Goal: Task Accomplishment & Management: Use online tool/utility

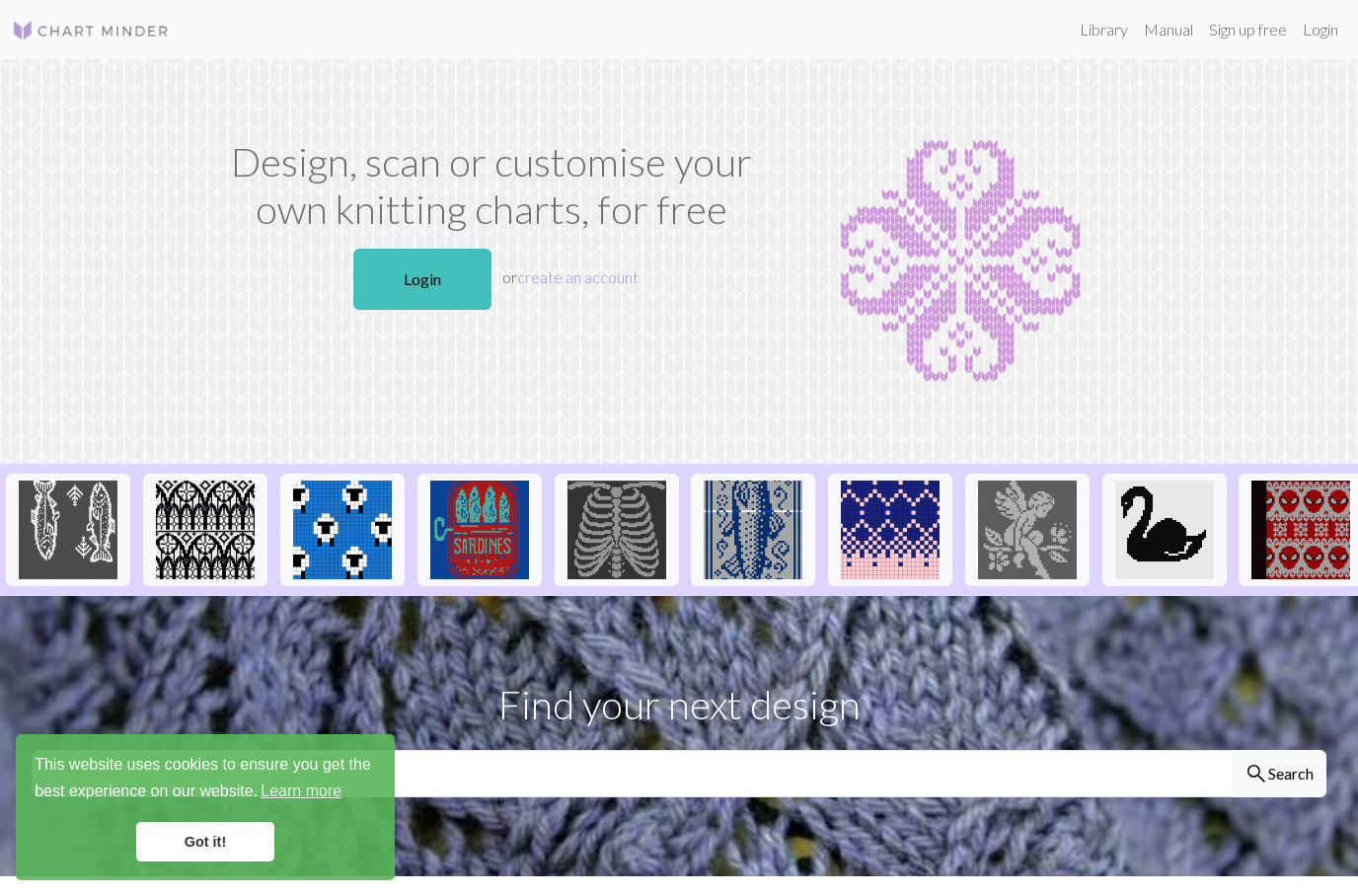
click at [1102, 23] on link "Library" at bounding box center [1104, 30] width 65 height 40
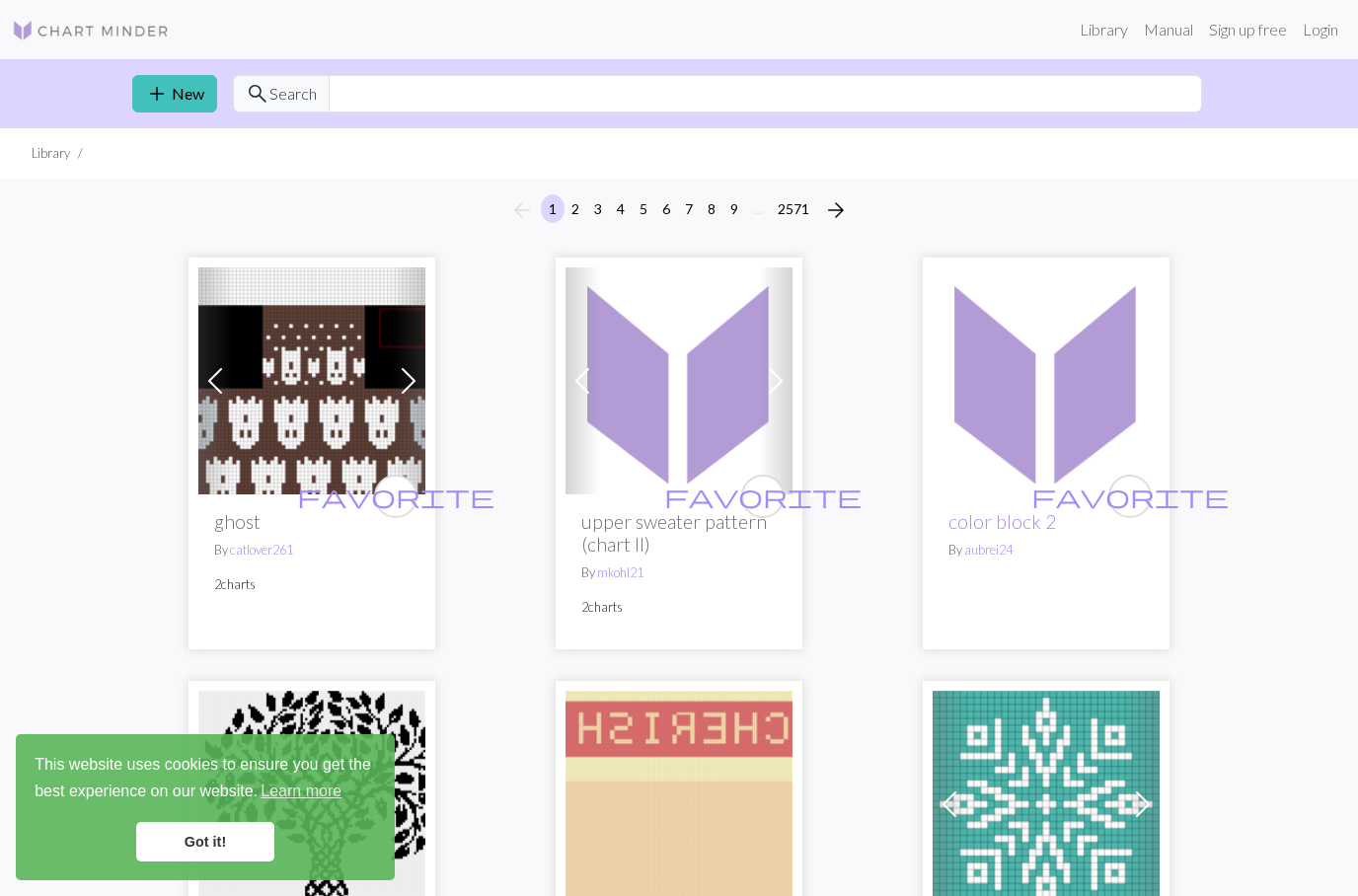
click at [191, 86] on link "add New" at bounding box center [174, 93] width 84 height 38
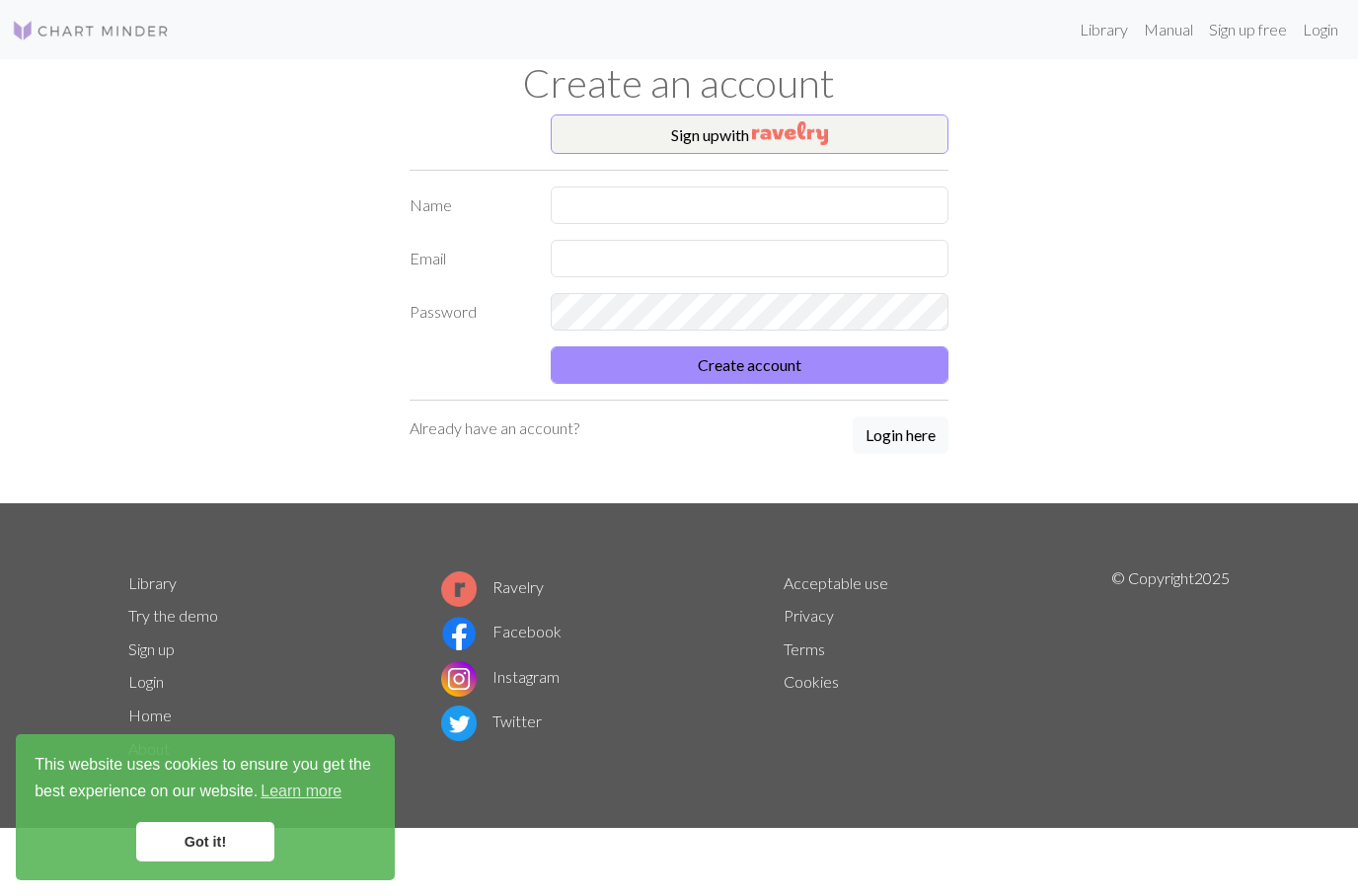
click at [943, 440] on button "Login here" at bounding box center [900, 435] width 95 height 38
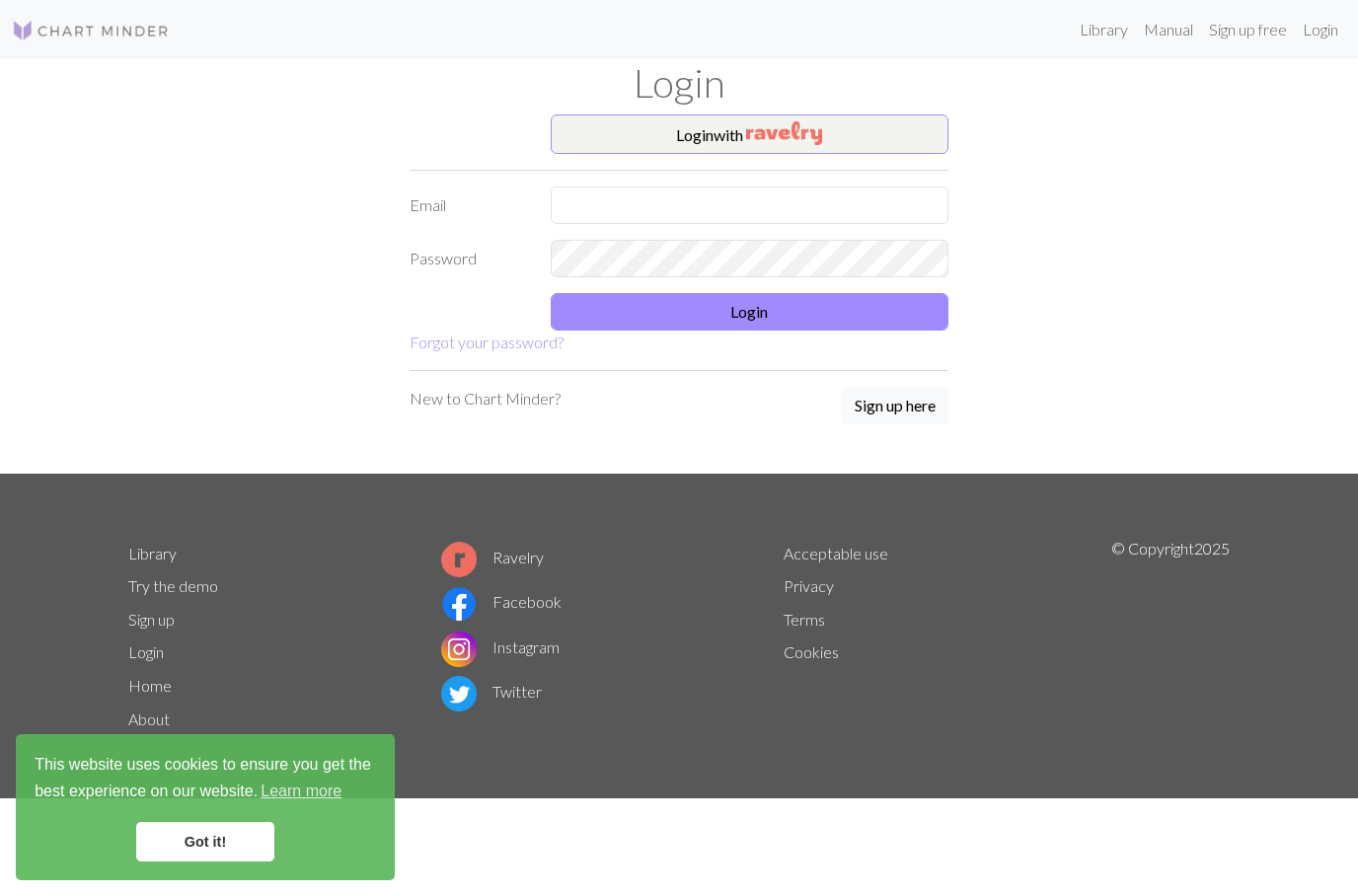
click at [930, 130] on button "Login with" at bounding box center [749, 134] width 398 height 40
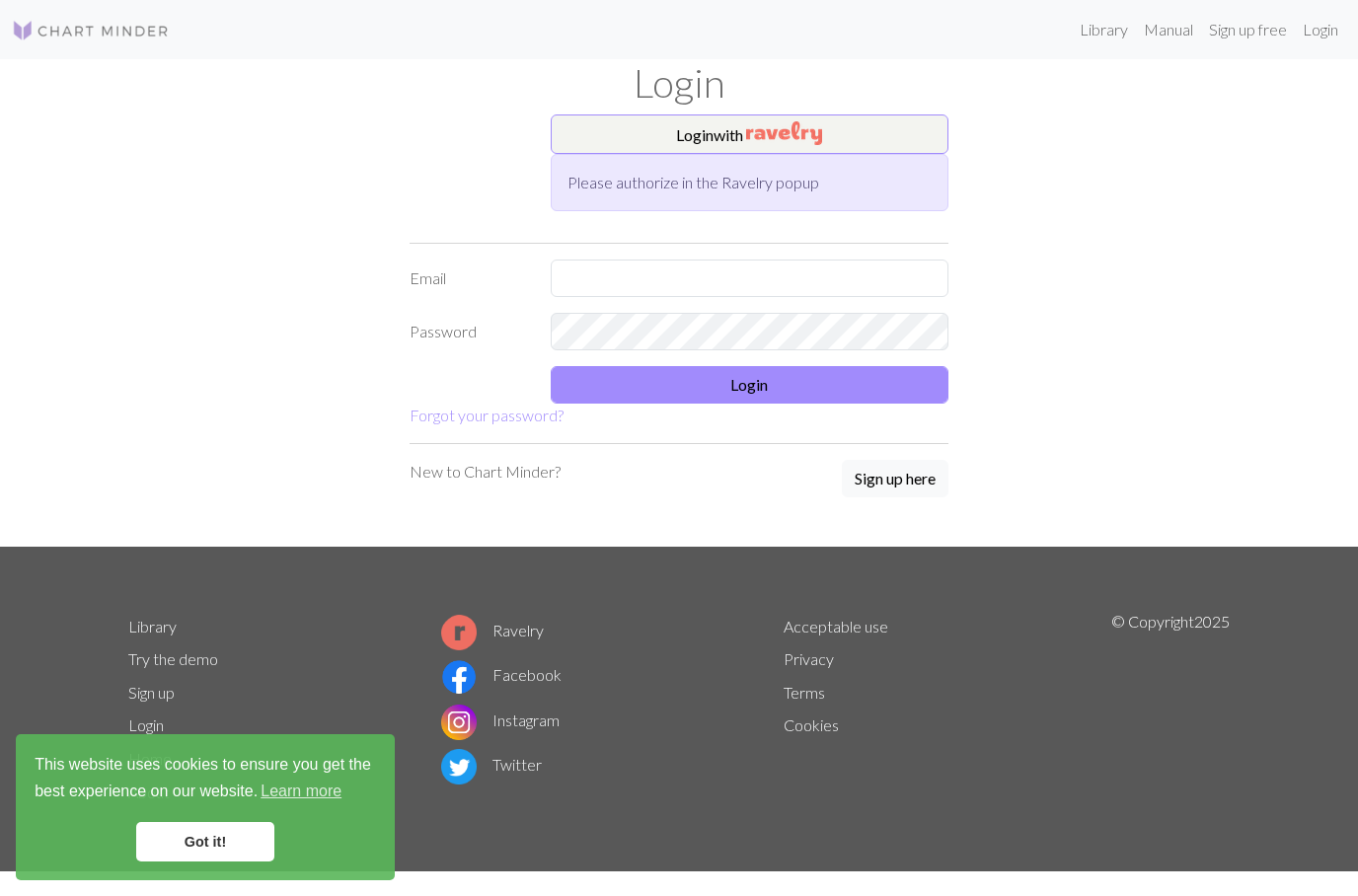
click at [916, 479] on button "Sign up here" at bounding box center [894, 479] width 106 height 38
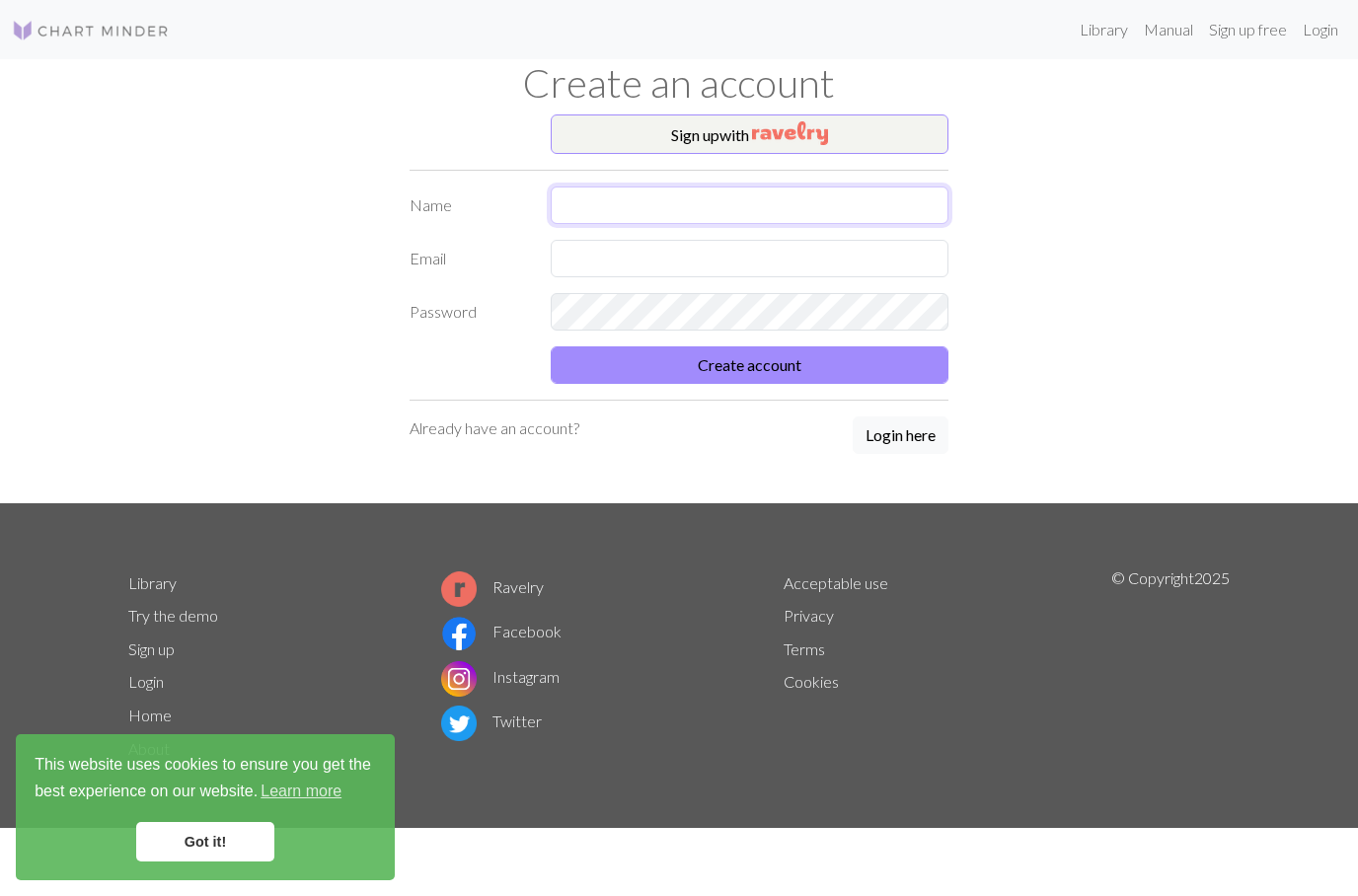
click at [885, 195] on input "text" at bounding box center [749, 206] width 398 height 38
type input "[PERSON_NAME]"
click at [830, 256] on input "text" at bounding box center [749, 258] width 398 height 38
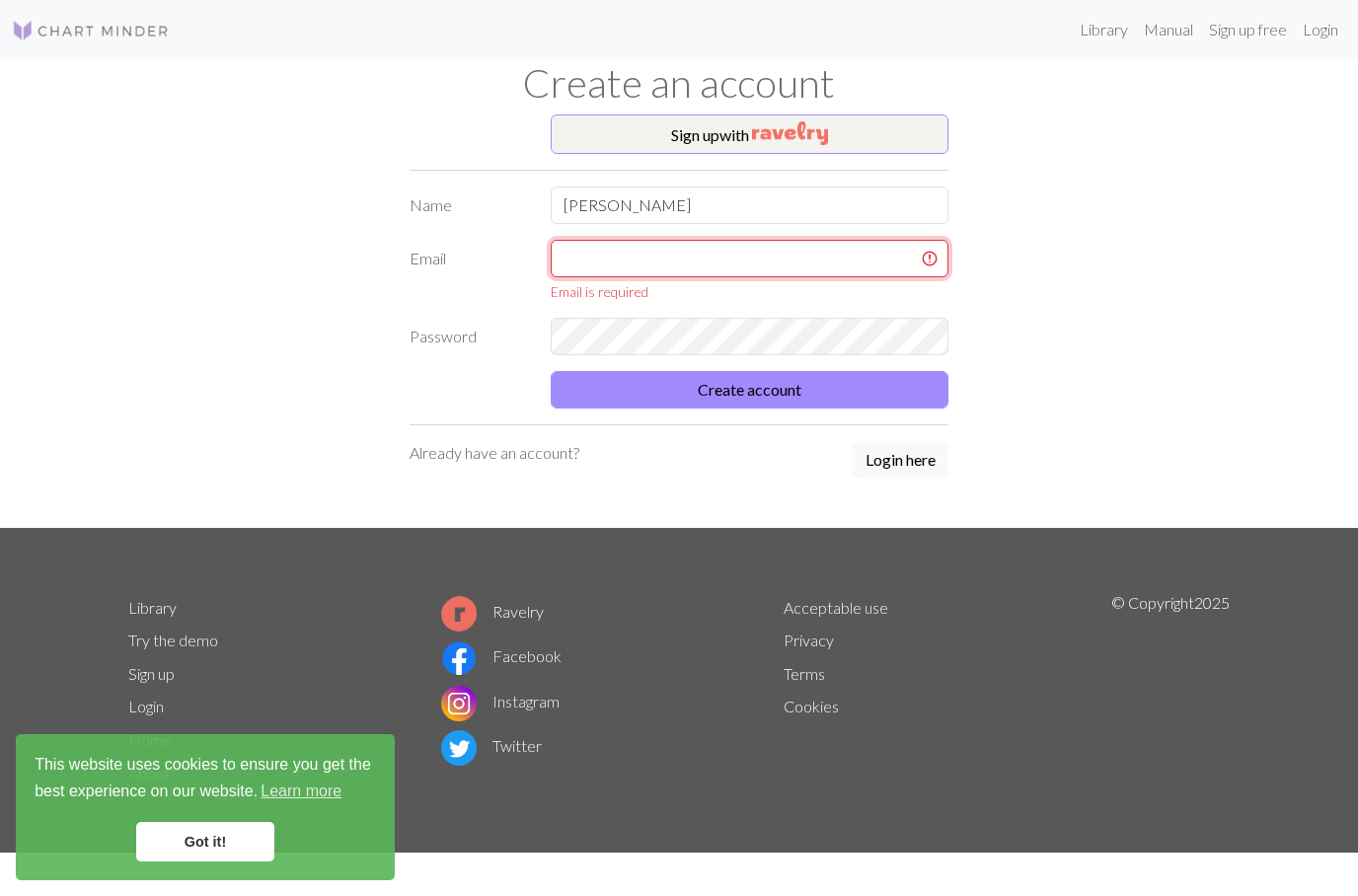
type input "[EMAIL_ADDRESS][DOMAIN_NAME]"
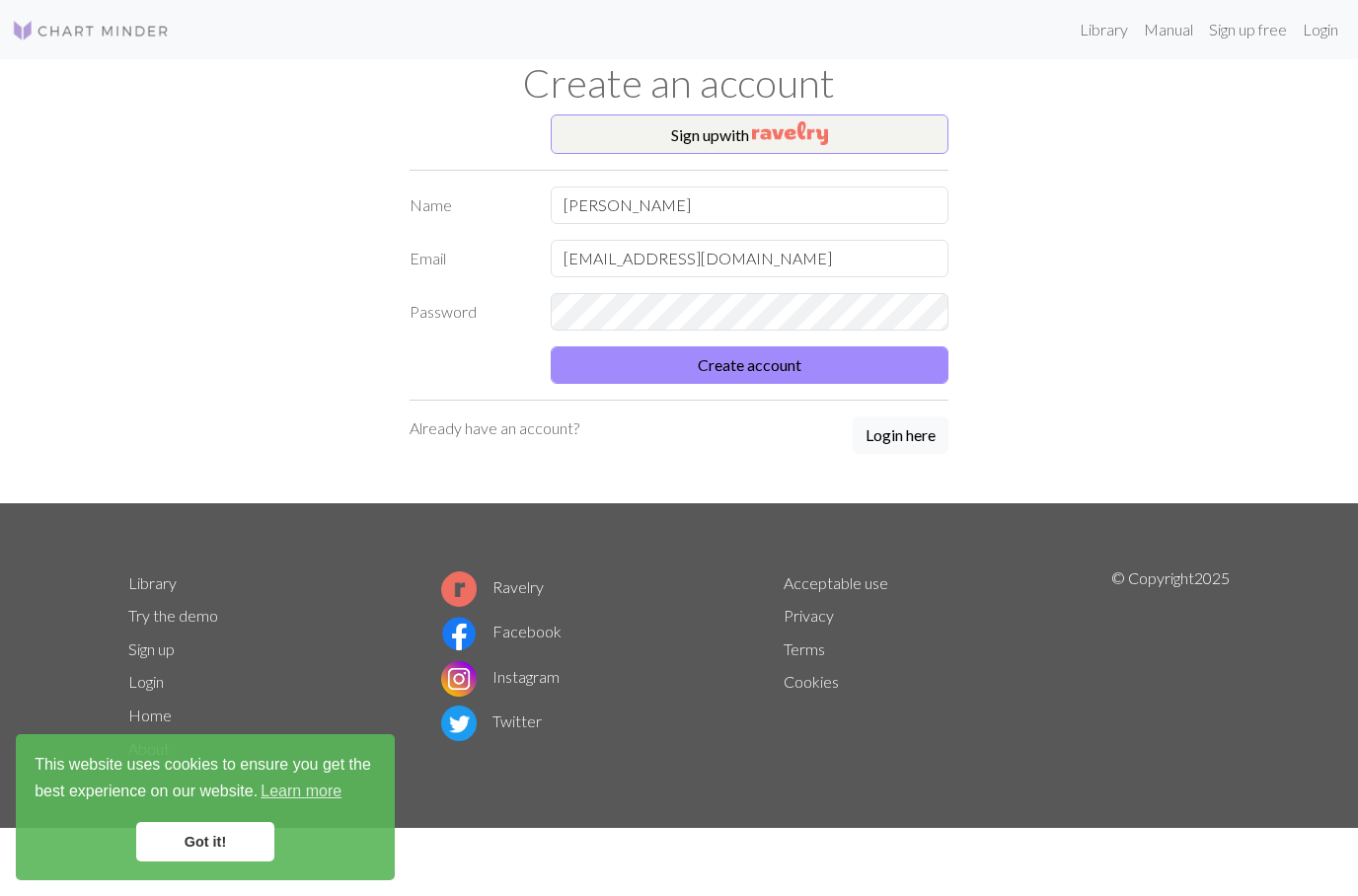
click at [913, 373] on button "Create account" at bounding box center [749, 366] width 398 height 38
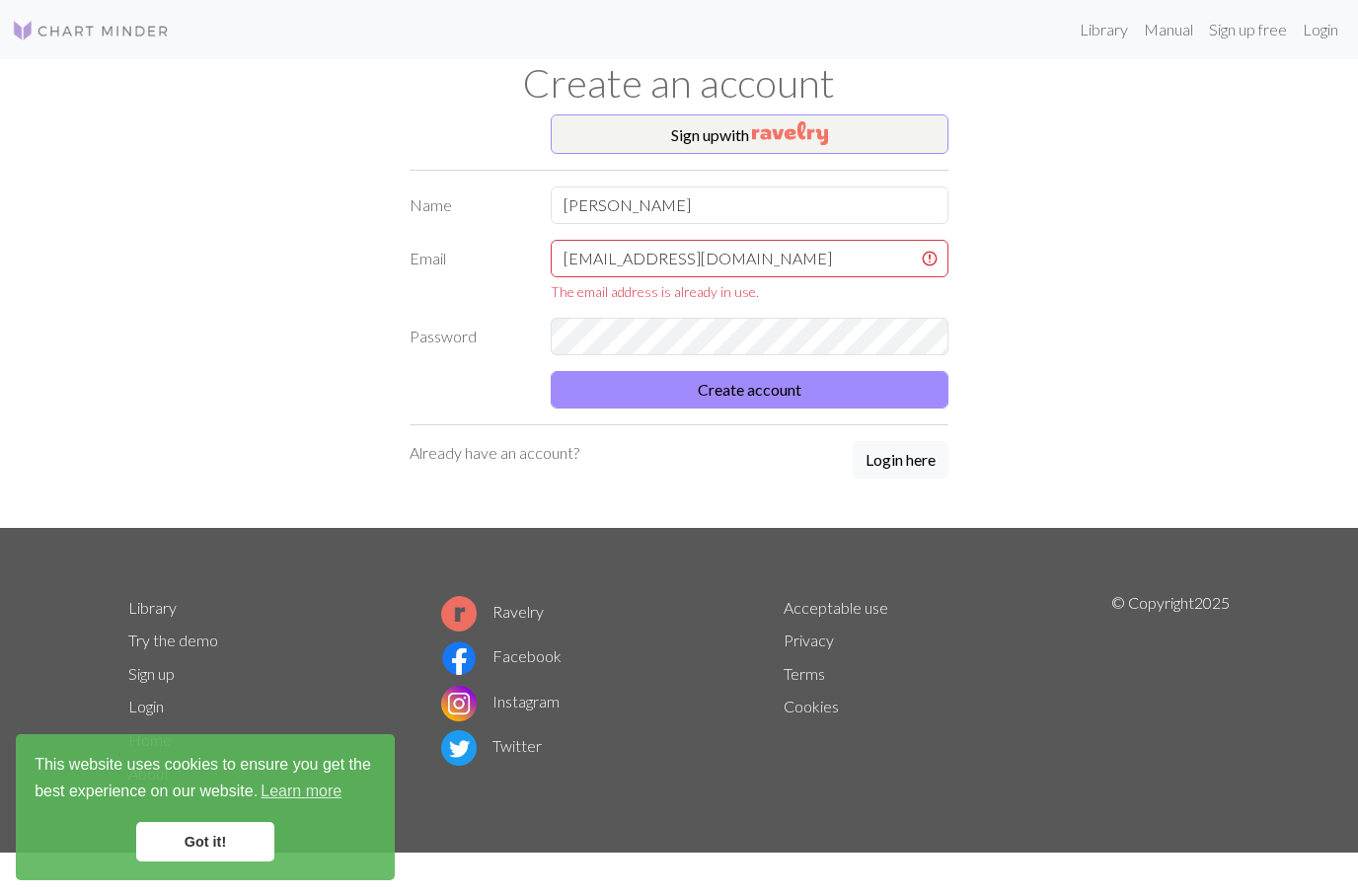
click at [923, 465] on div "Sign up with Name [PERSON_NAME] [EMAIL_ADDRESS][DOMAIN_NAME] The email address …" at bounding box center [679, 321] width 562 height 413
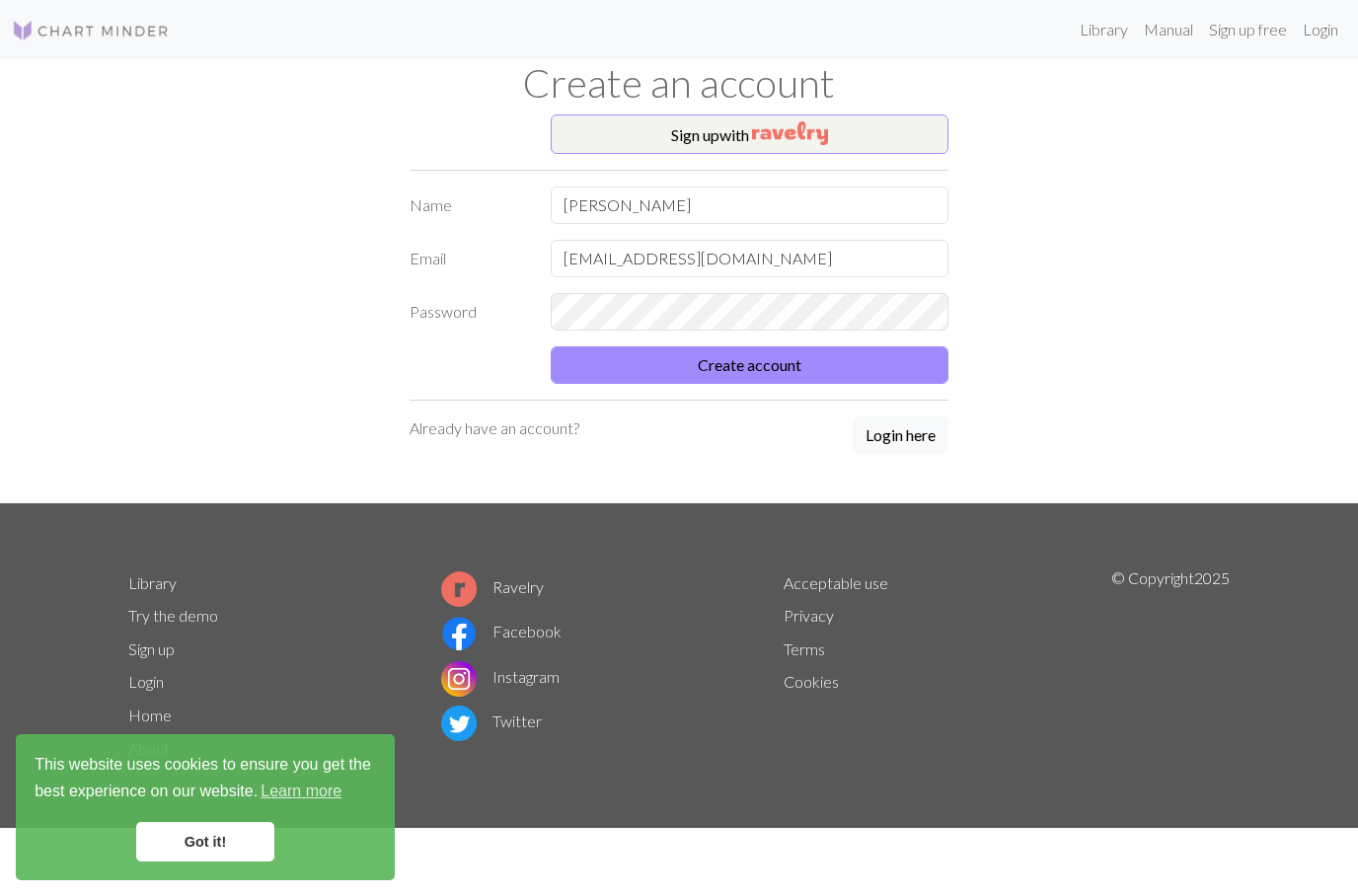
click at [914, 436] on button "Login here" at bounding box center [900, 435] width 95 height 38
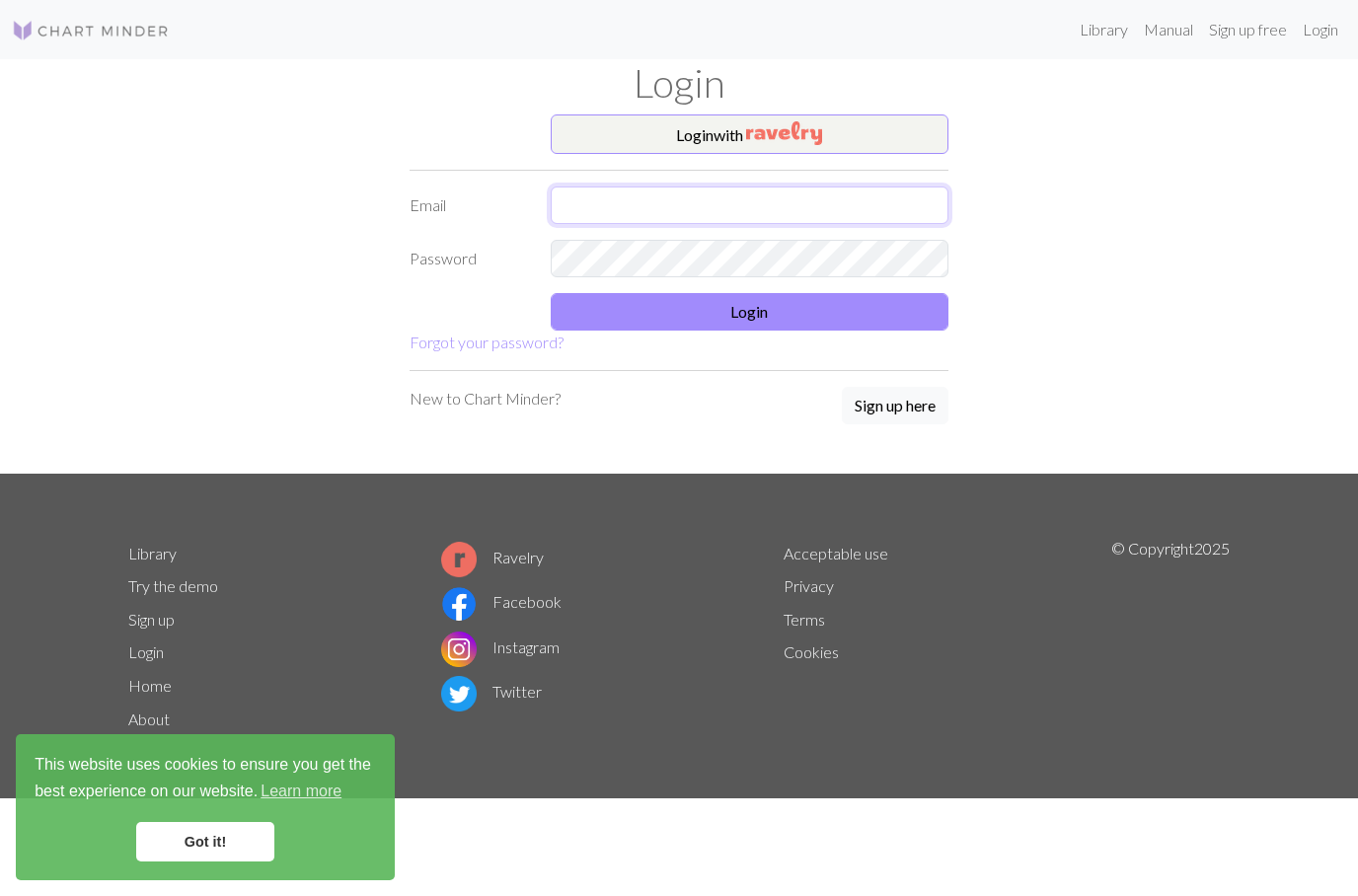
click at [853, 210] on input "text" at bounding box center [749, 206] width 398 height 38
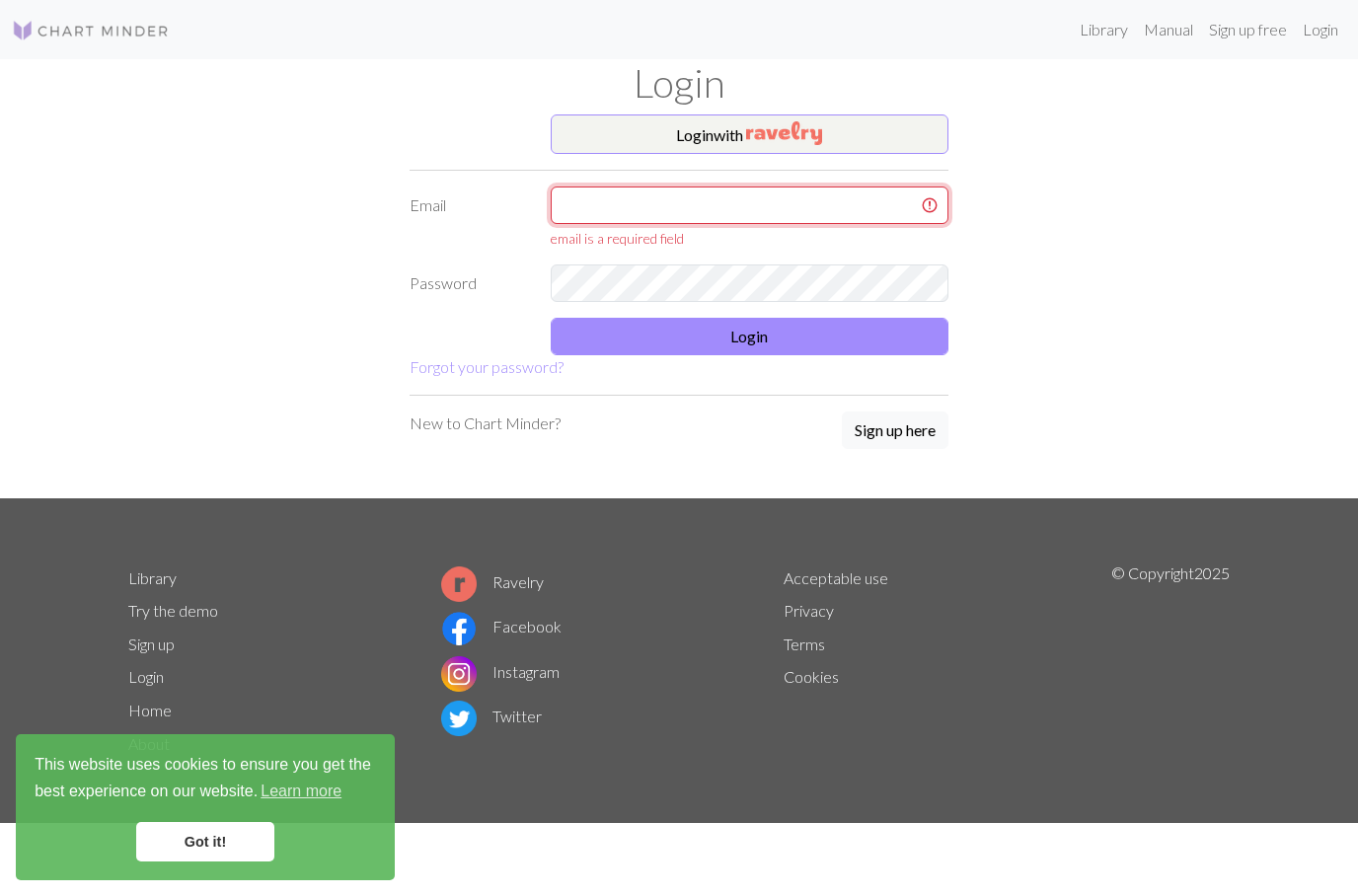
type input "[EMAIL_ADDRESS][DOMAIN_NAME]"
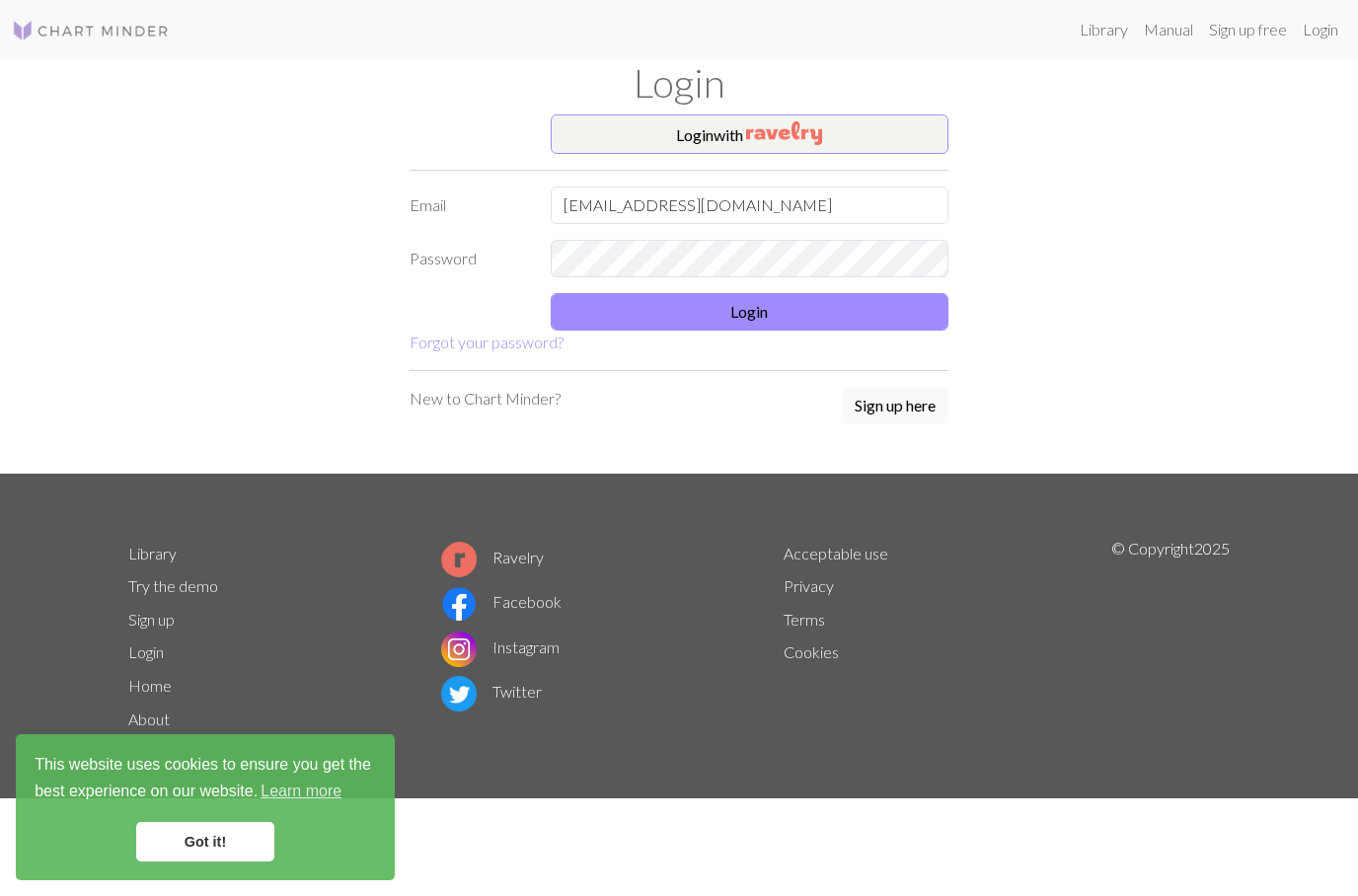
click at [910, 320] on button "Login" at bounding box center [749, 312] width 398 height 38
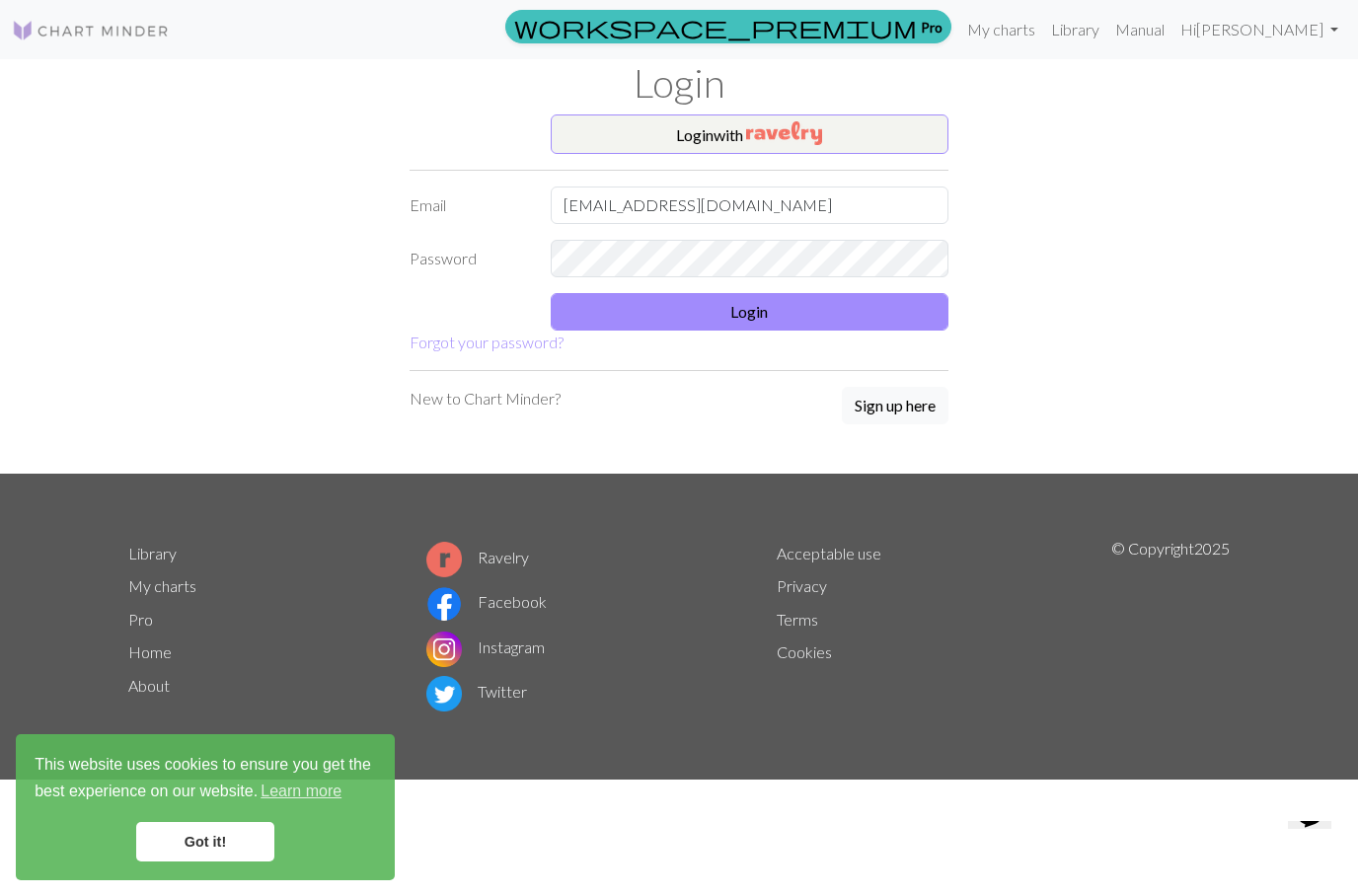
click at [923, 320] on button "Login" at bounding box center [749, 312] width 398 height 38
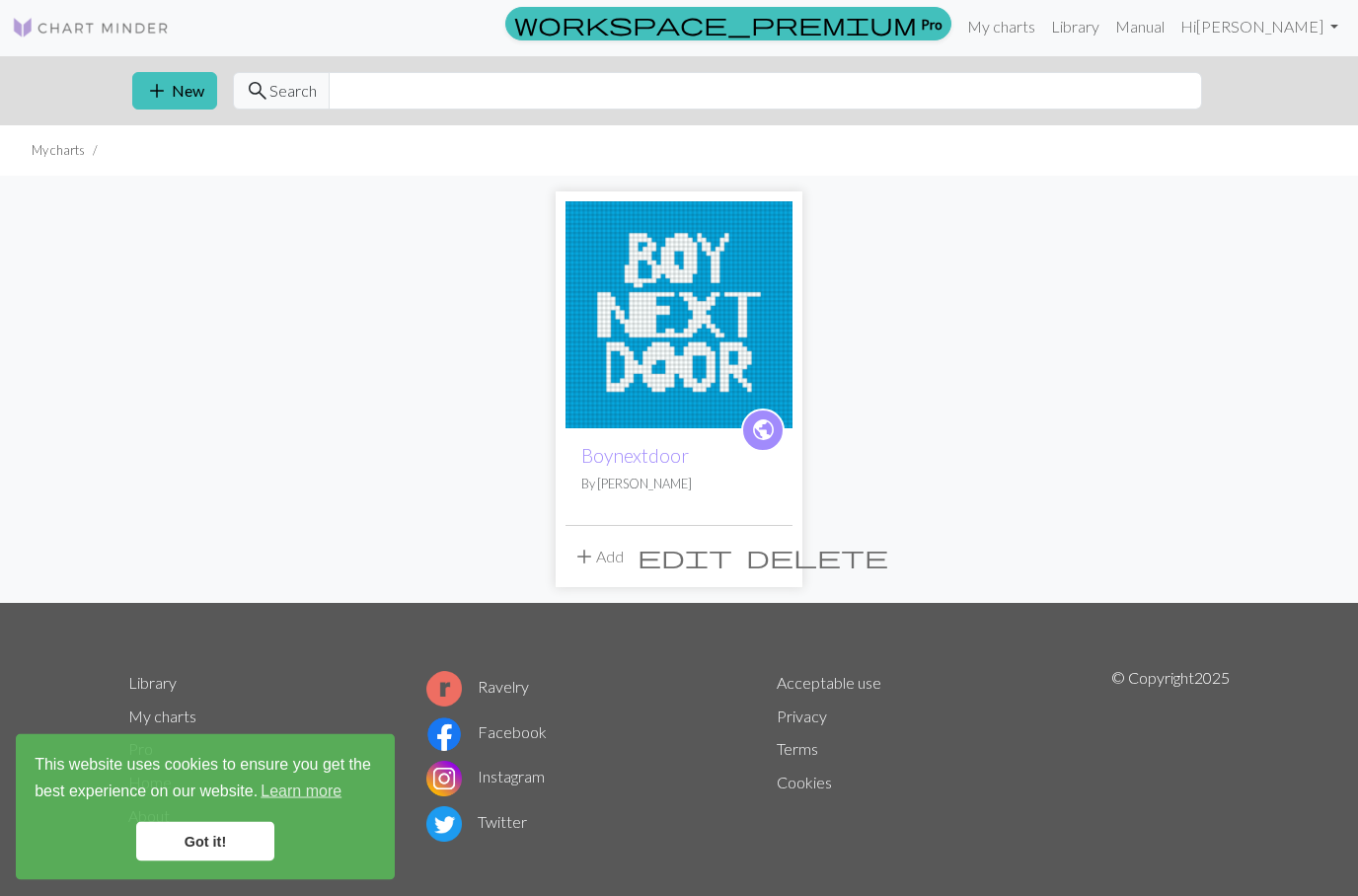
scroll to position [16, 0]
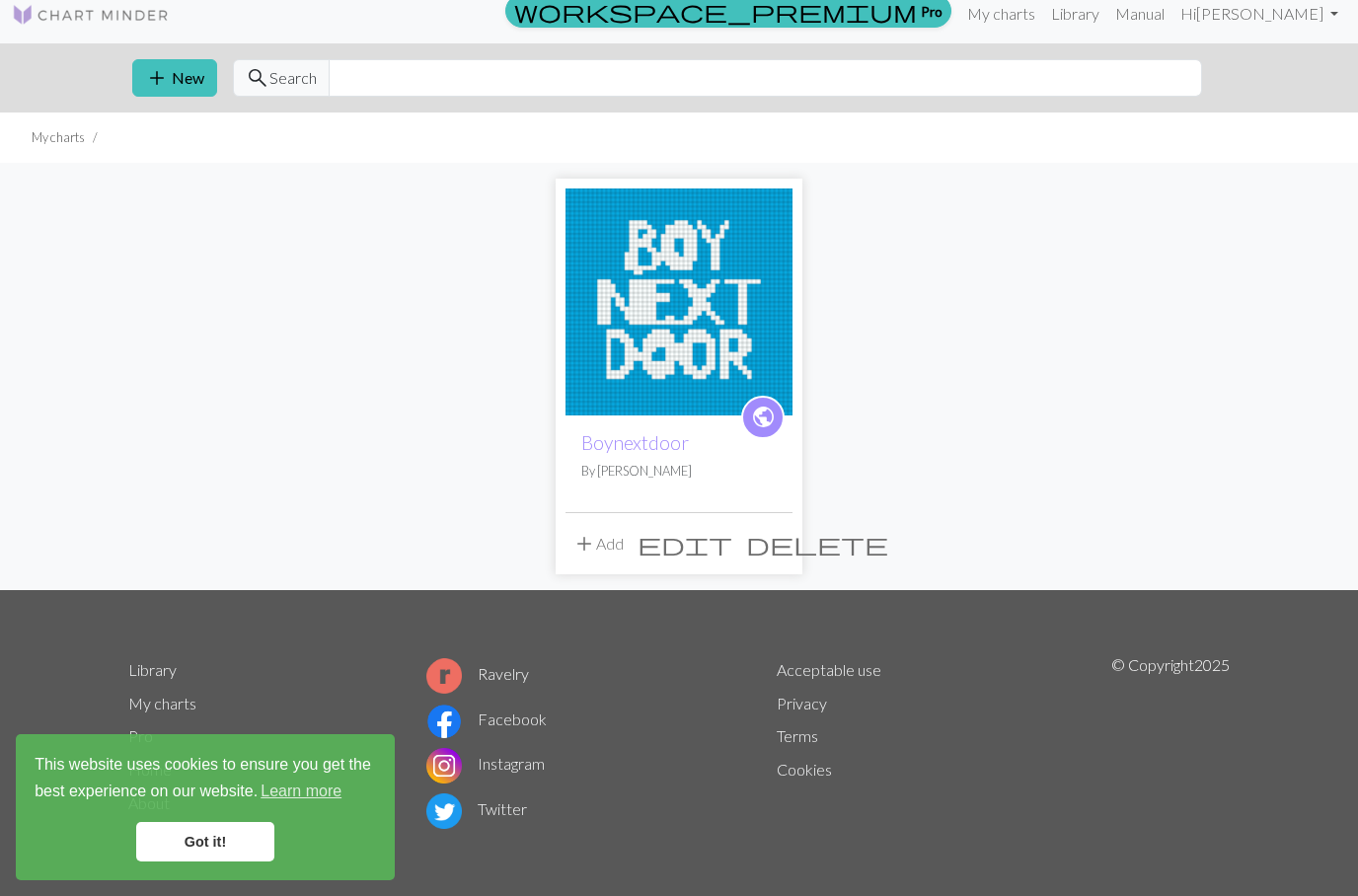
click at [610, 304] on img at bounding box center [679, 302] width 226 height 226
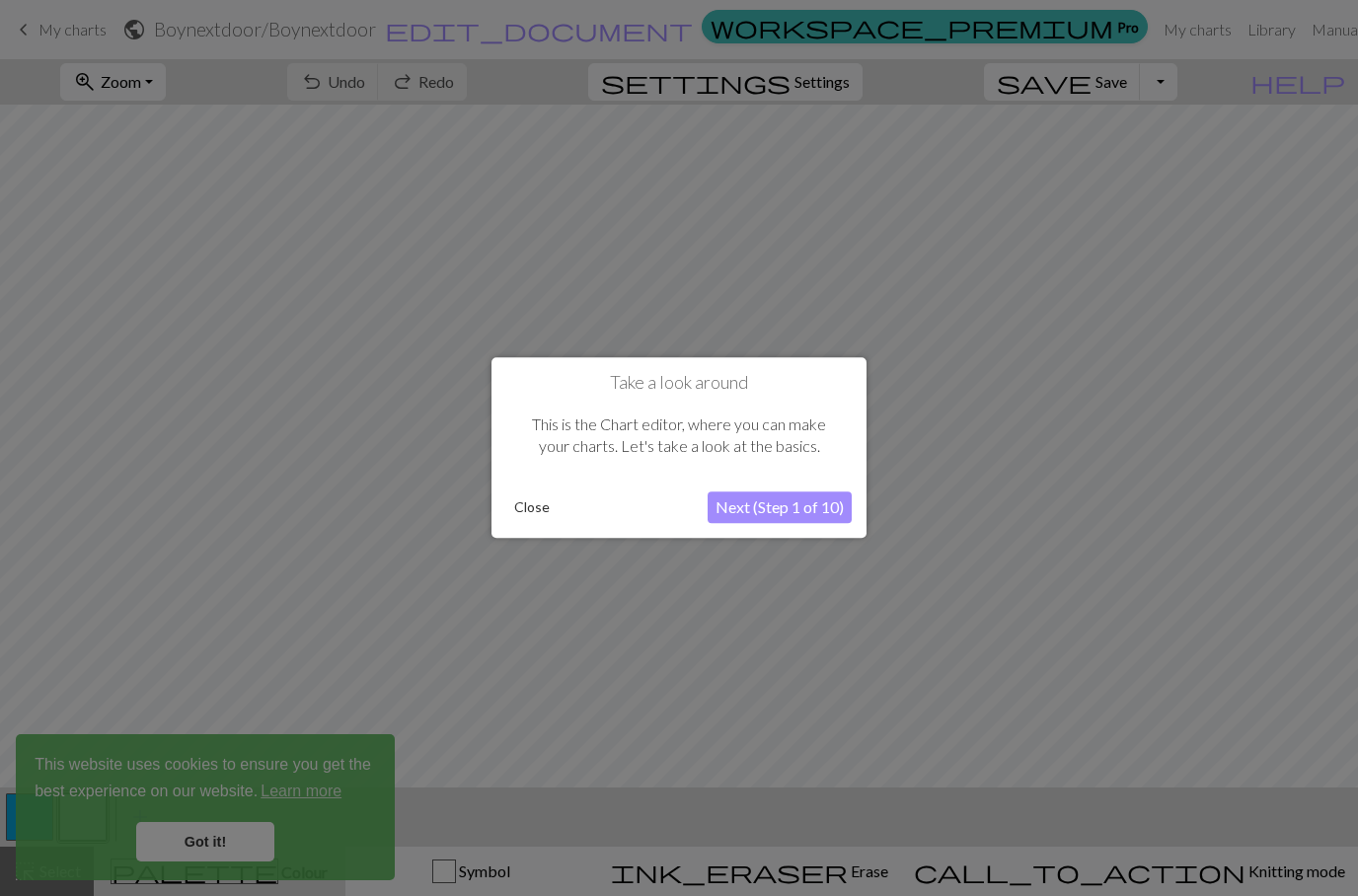
click at [520, 509] on button "Close" at bounding box center [531, 509] width 52 height 30
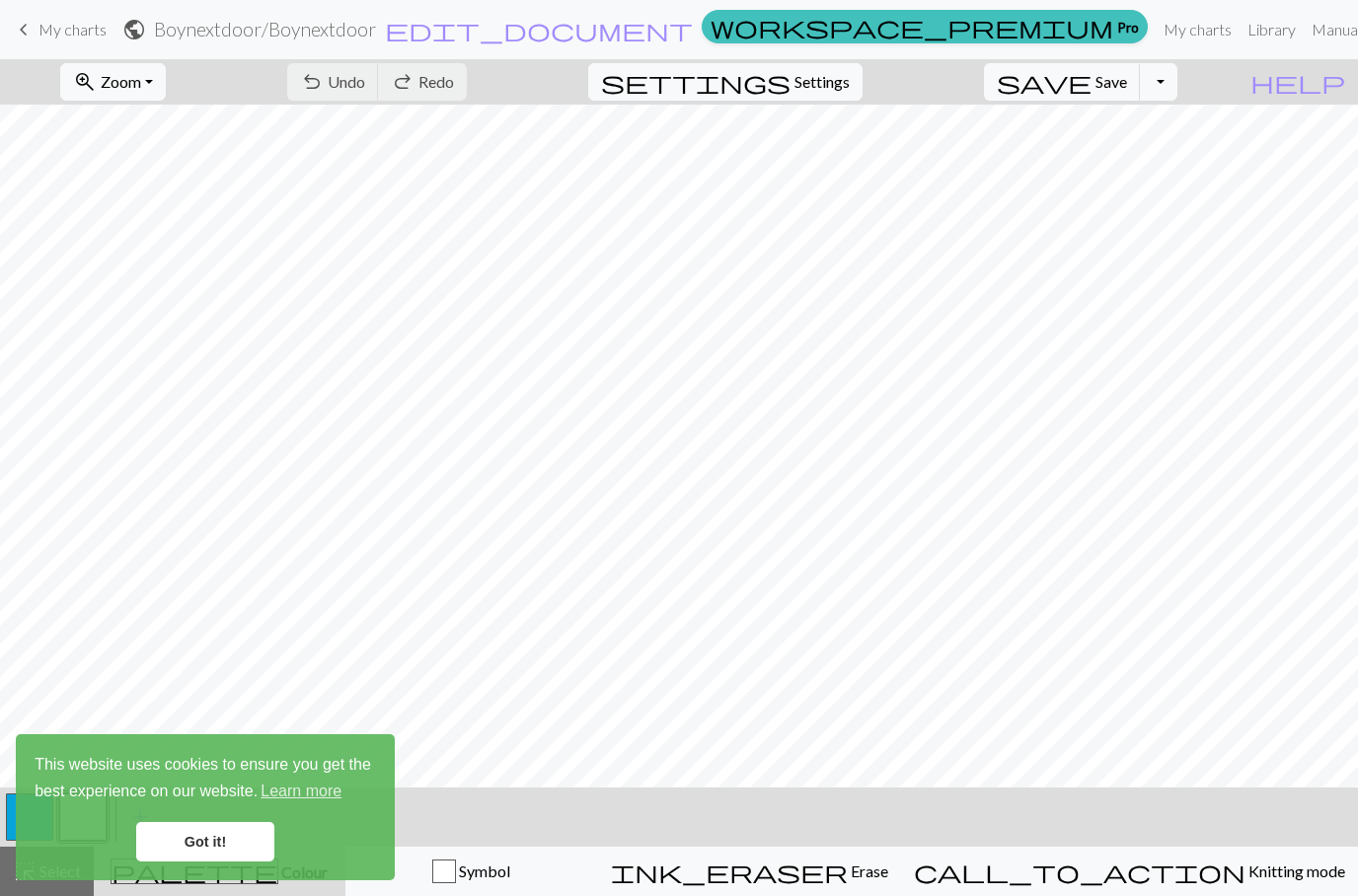
click at [24, 37] on span "keyboard_arrow_left" at bounding box center [24, 30] width 24 height 28
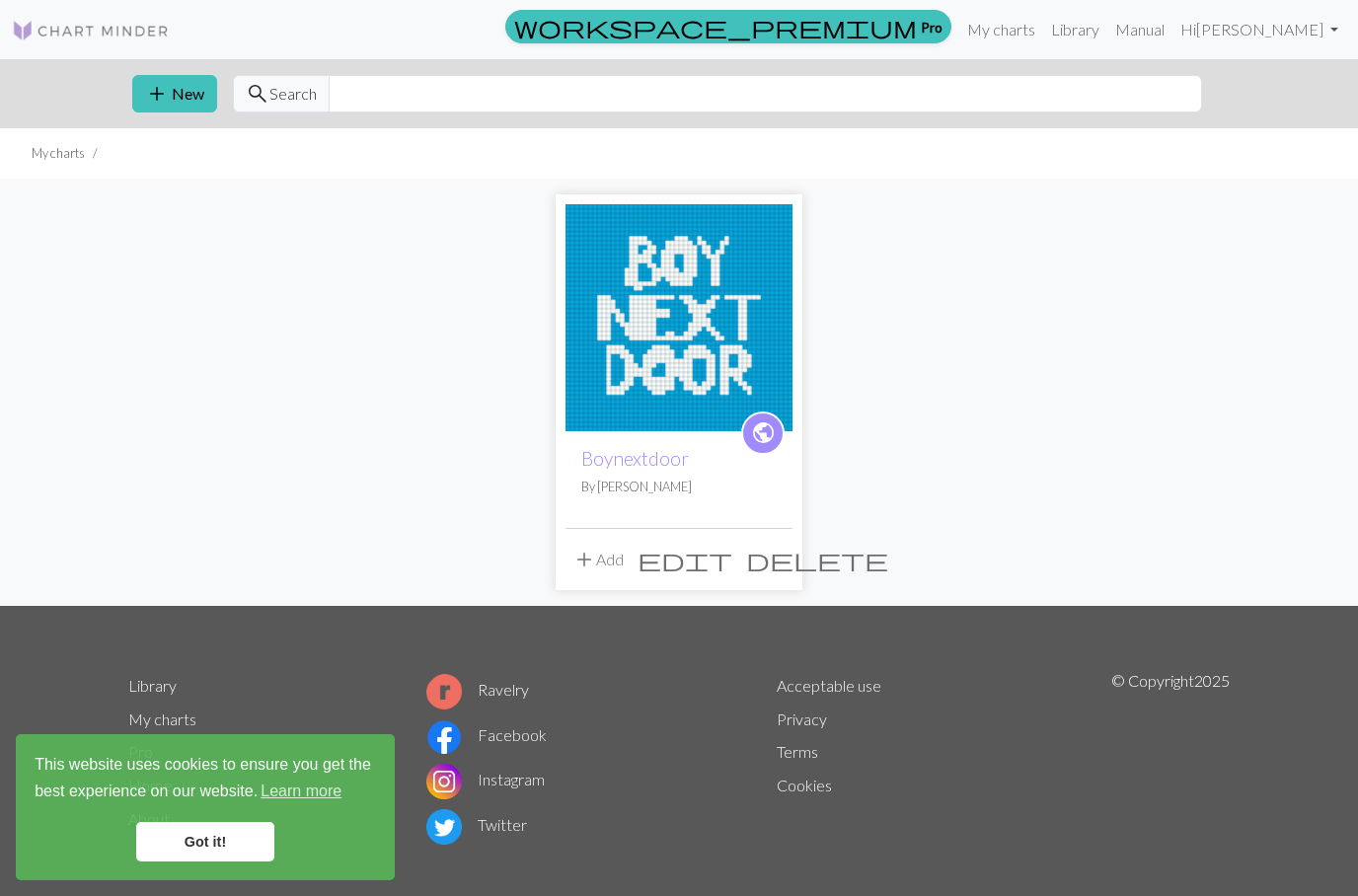
click at [171, 97] on button "add New" at bounding box center [174, 93] width 84 height 38
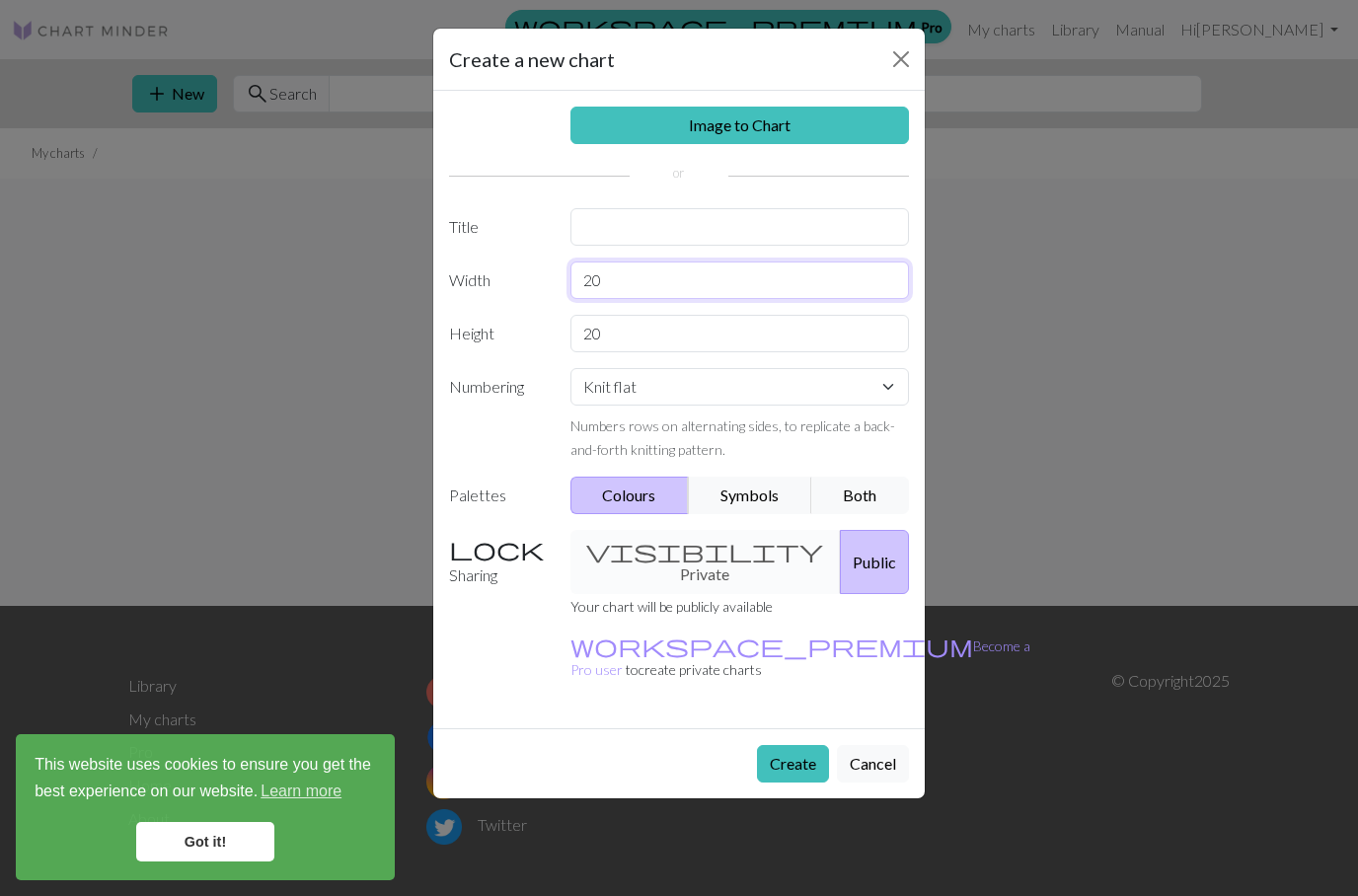
click at [802, 270] on input "20" at bounding box center [740, 280] width 340 height 38
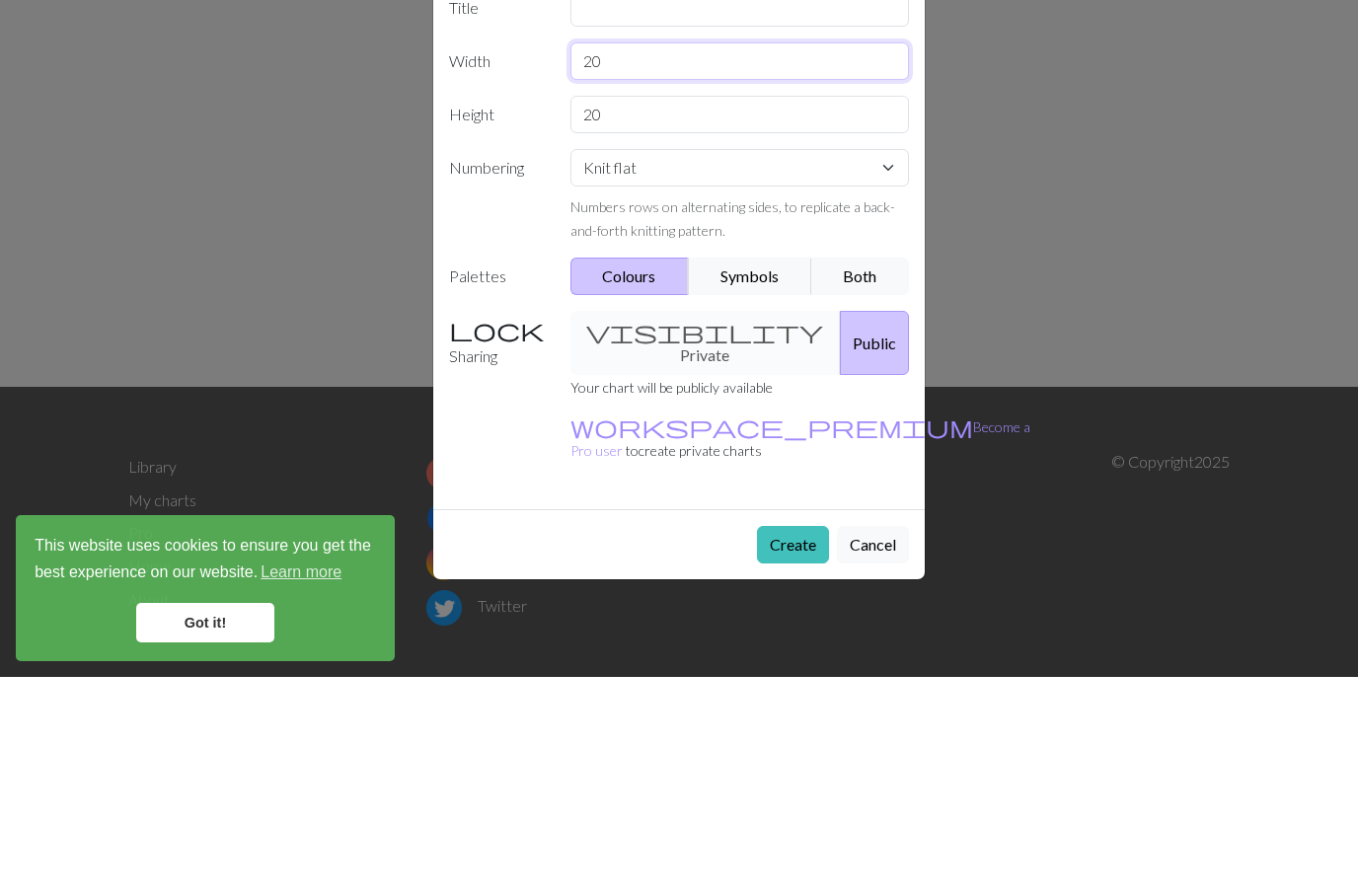
type input "2"
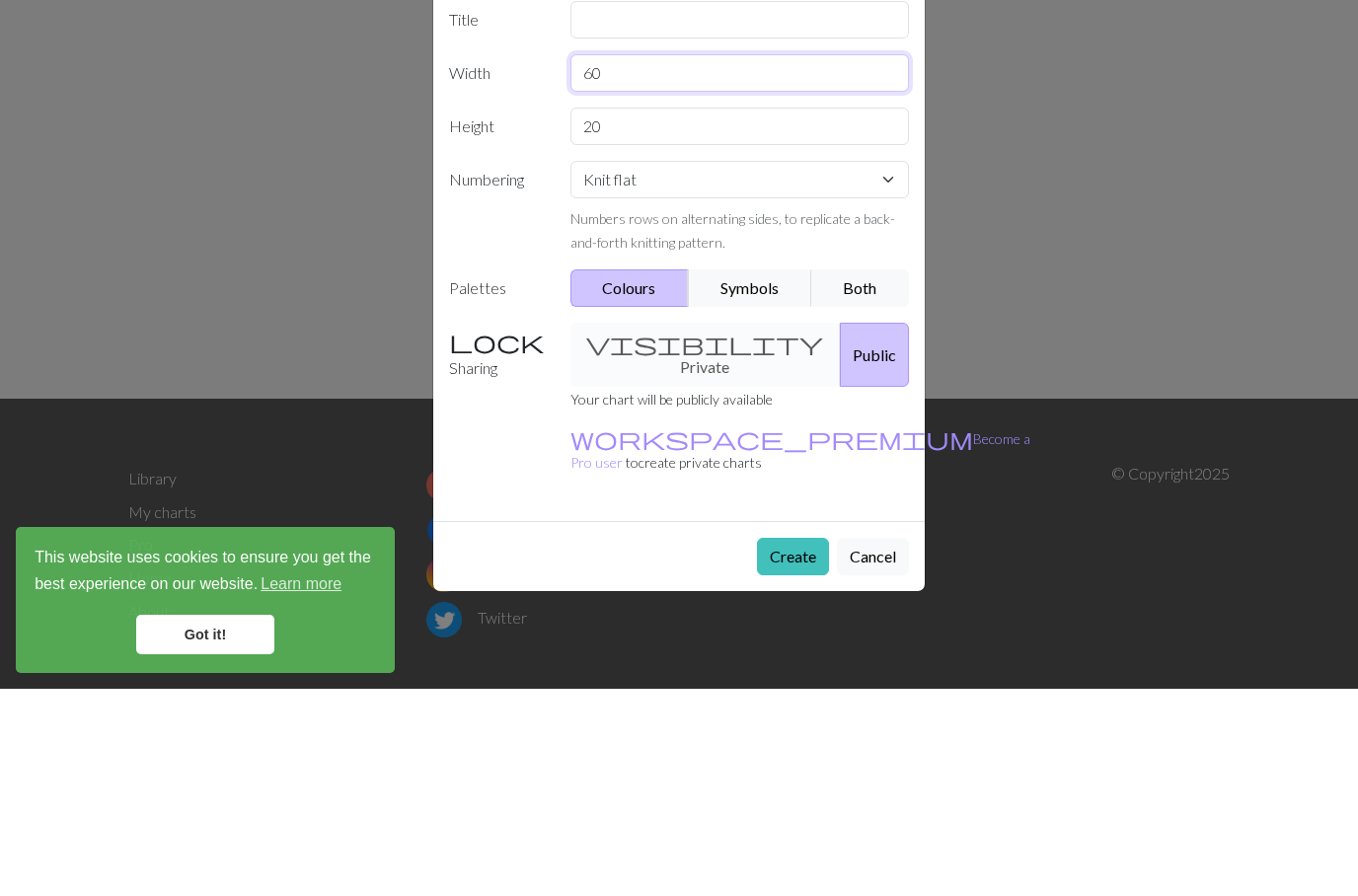
type input "60"
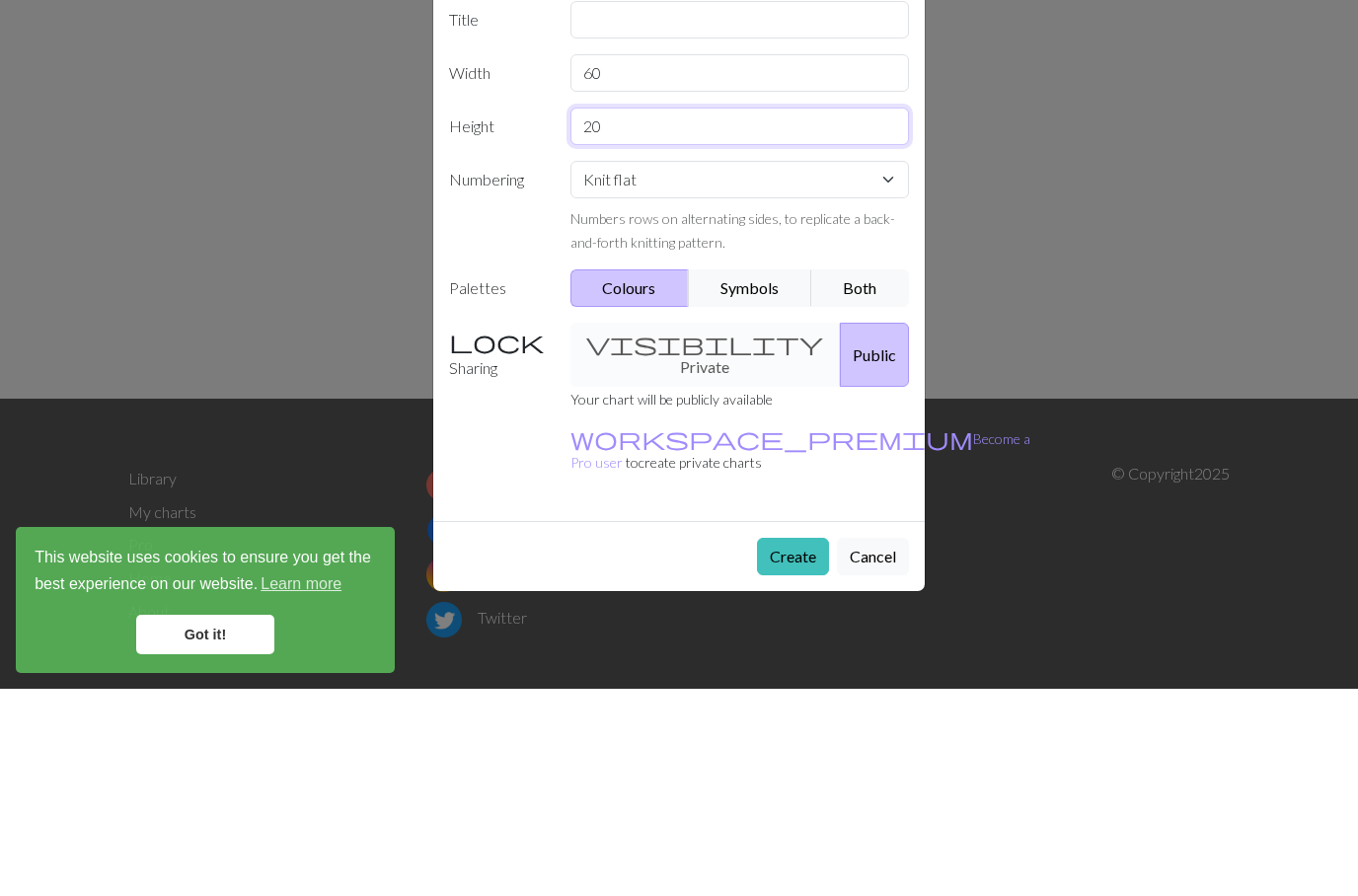
click at [849, 315] on input "20" at bounding box center [740, 334] width 340 height 38
type input "2"
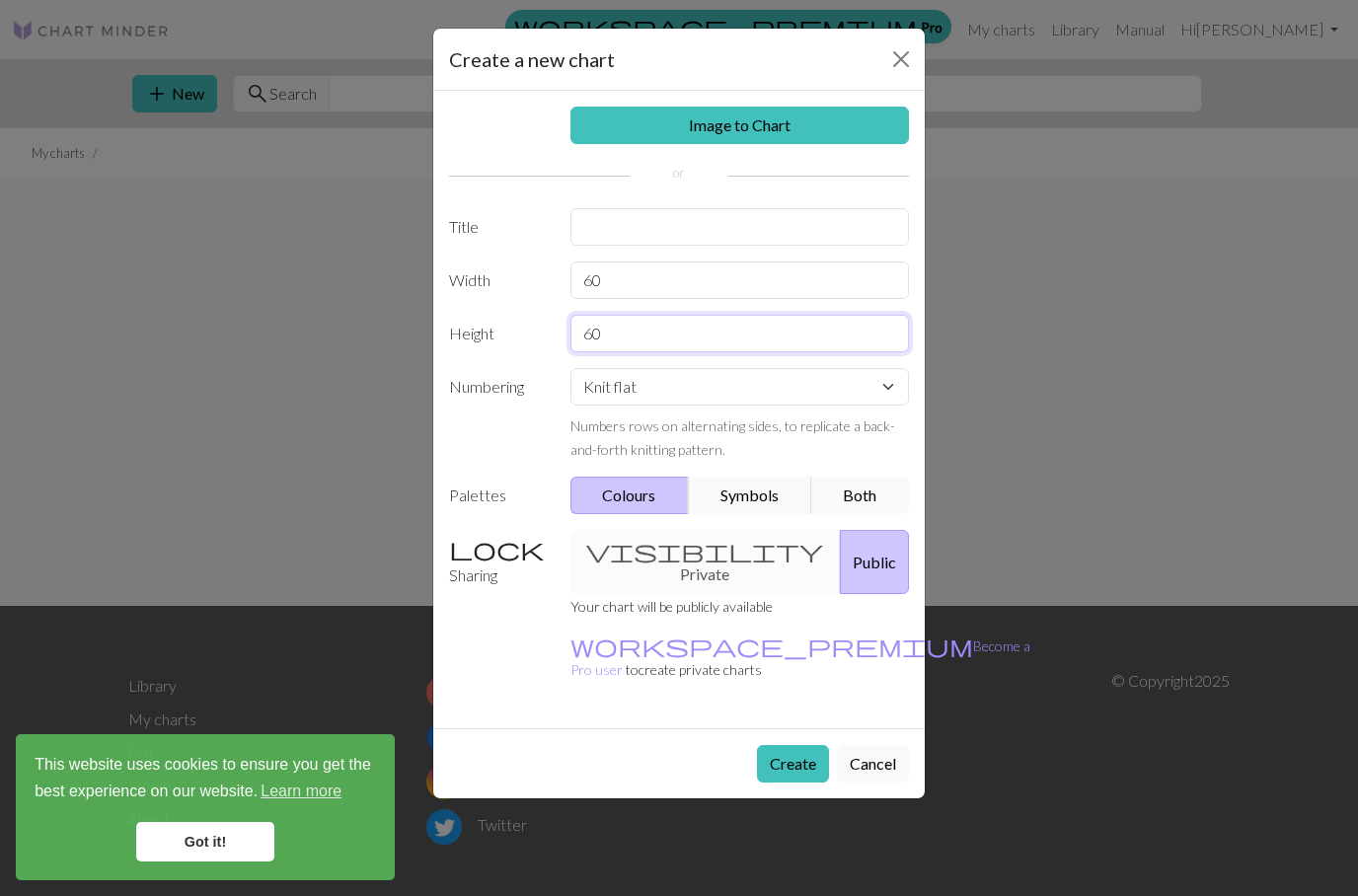
type input "60"
click at [758, 226] on input "text" at bounding box center [740, 227] width 340 height 38
type input "Boynextdoor"
click at [850, 135] on link "Image to Chart" at bounding box center [740, 125] width 340 height 38
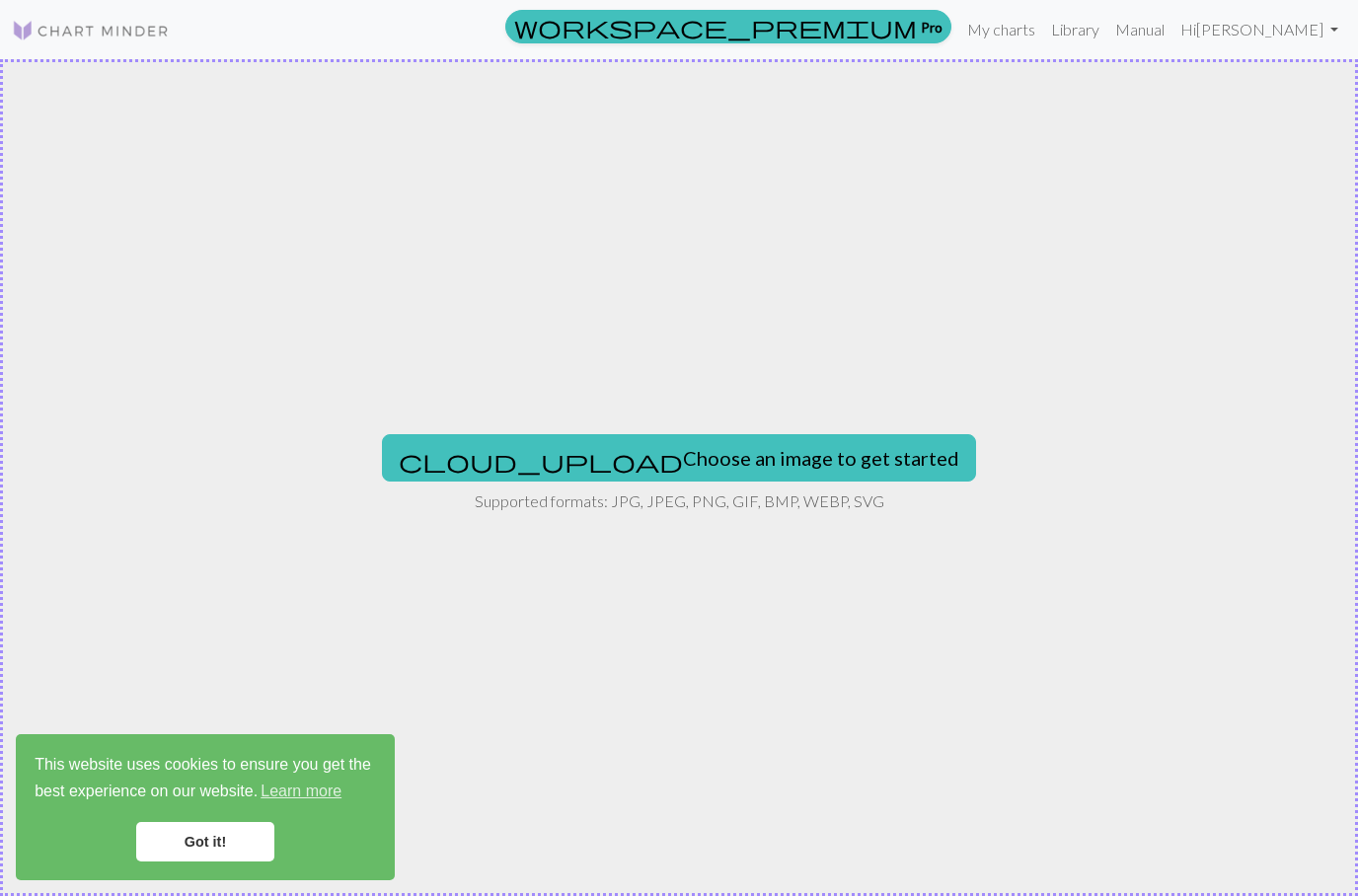
click at [784, 454] on button "cloud_upload Choose an image to get started" at bounding box center [679, 458] width 594 height 48
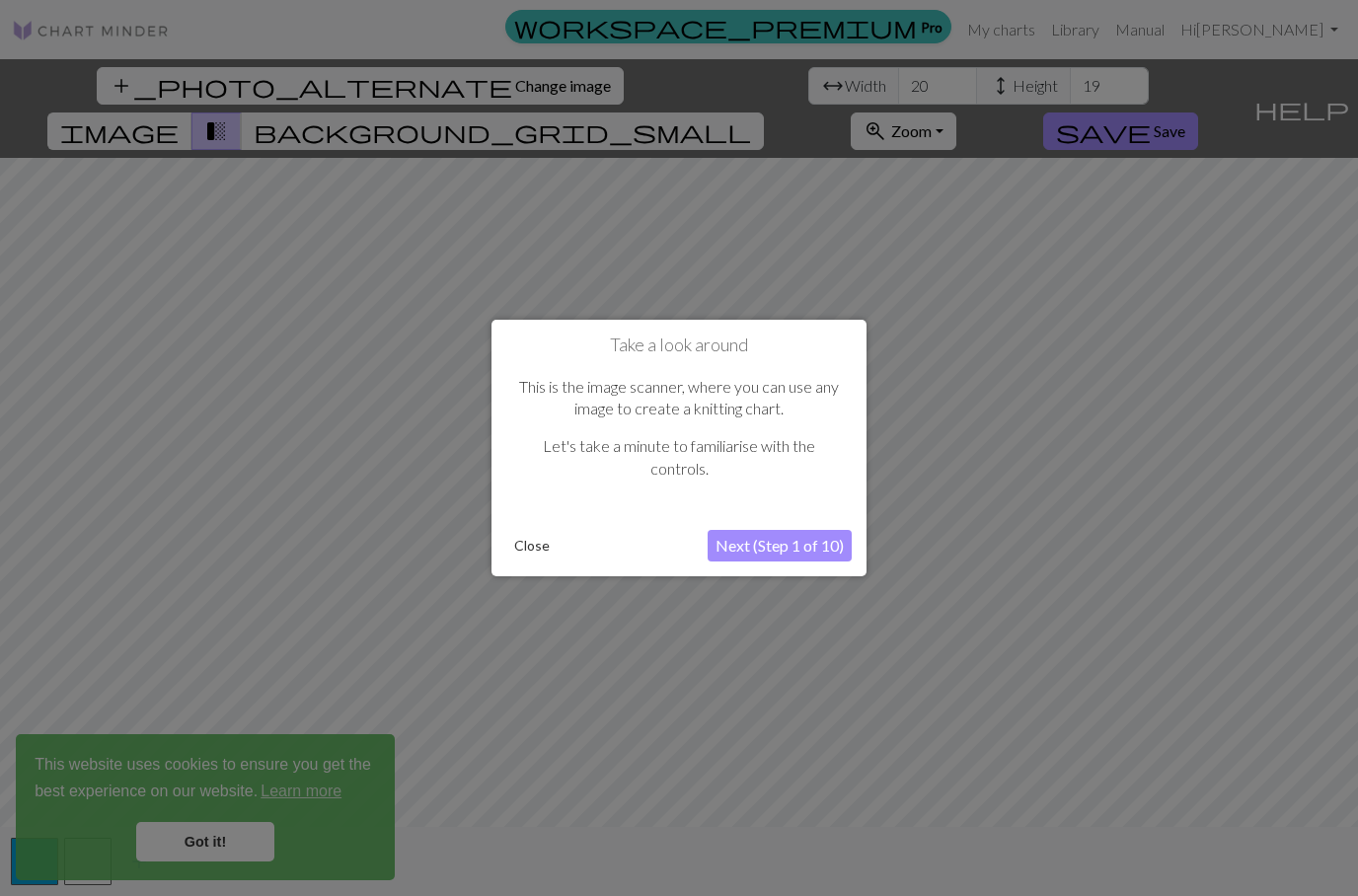
click at [837, 536] on button "Next (Step 1 of 10)" at bounding box center [779, 545] width 144 height 32
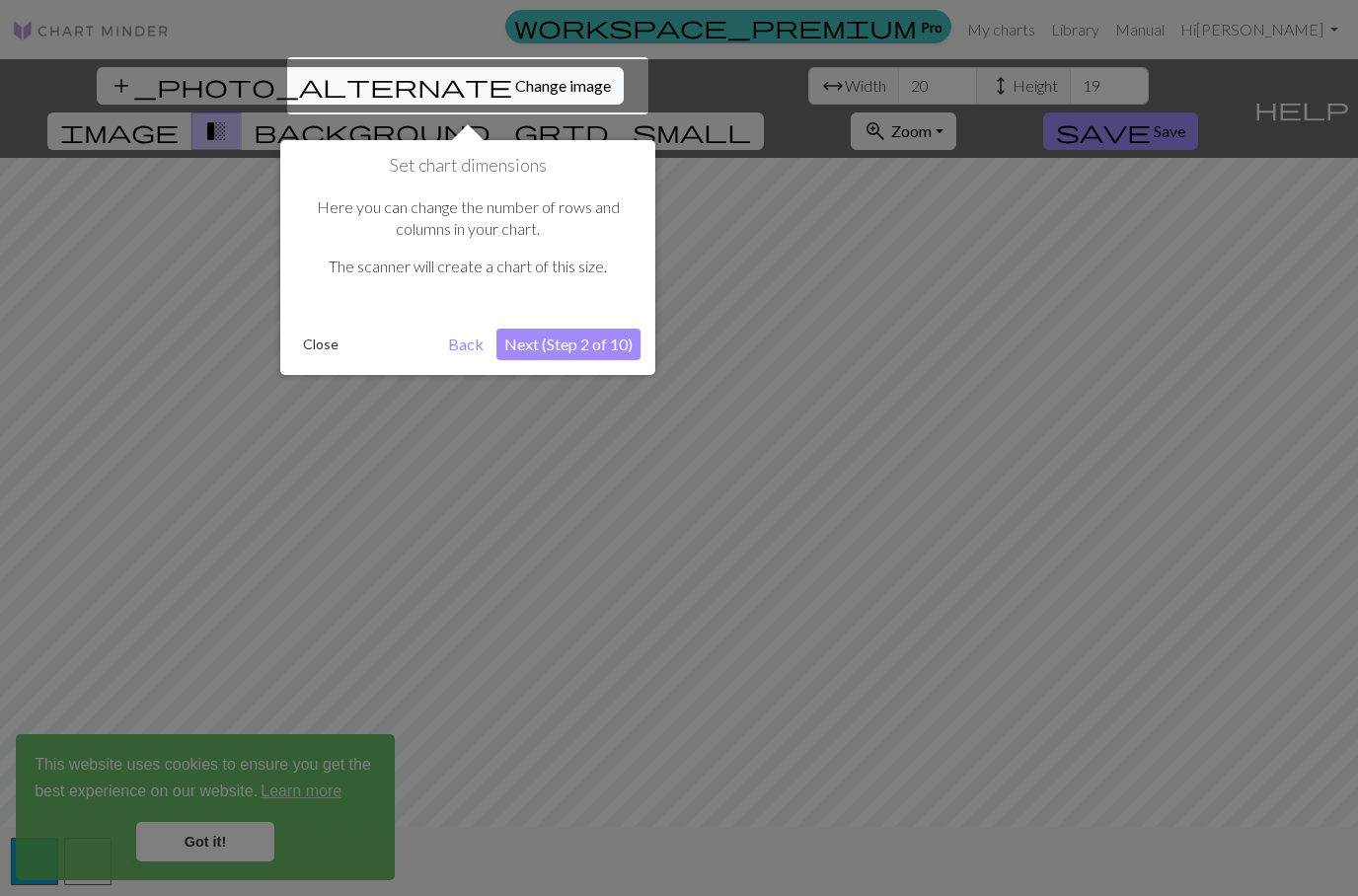
scroll to position [38, 0]
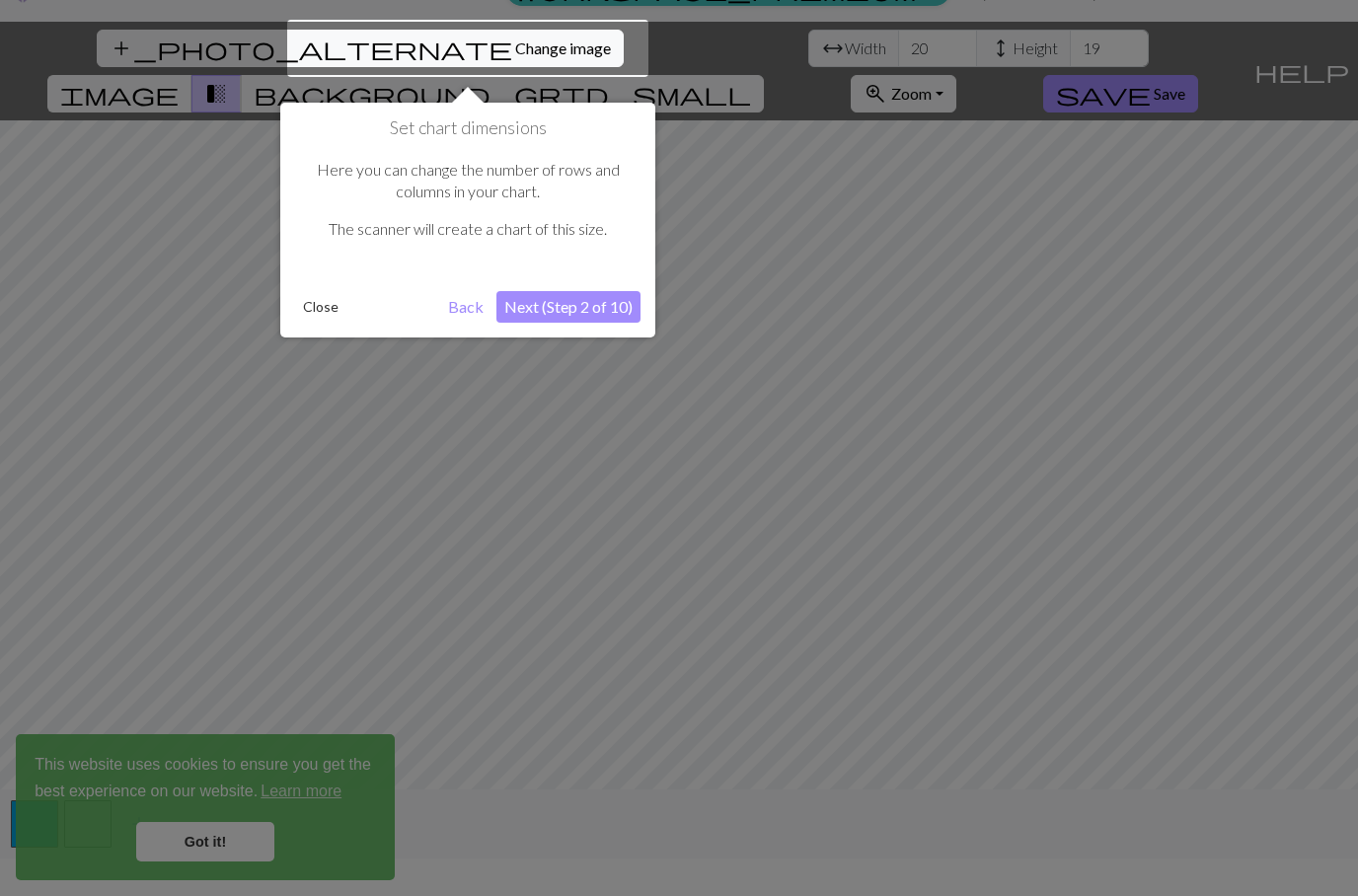
click at [595, 315] on button "Next (Step 2 of 10)" at bounding box center [568, 307] width 144 height 32
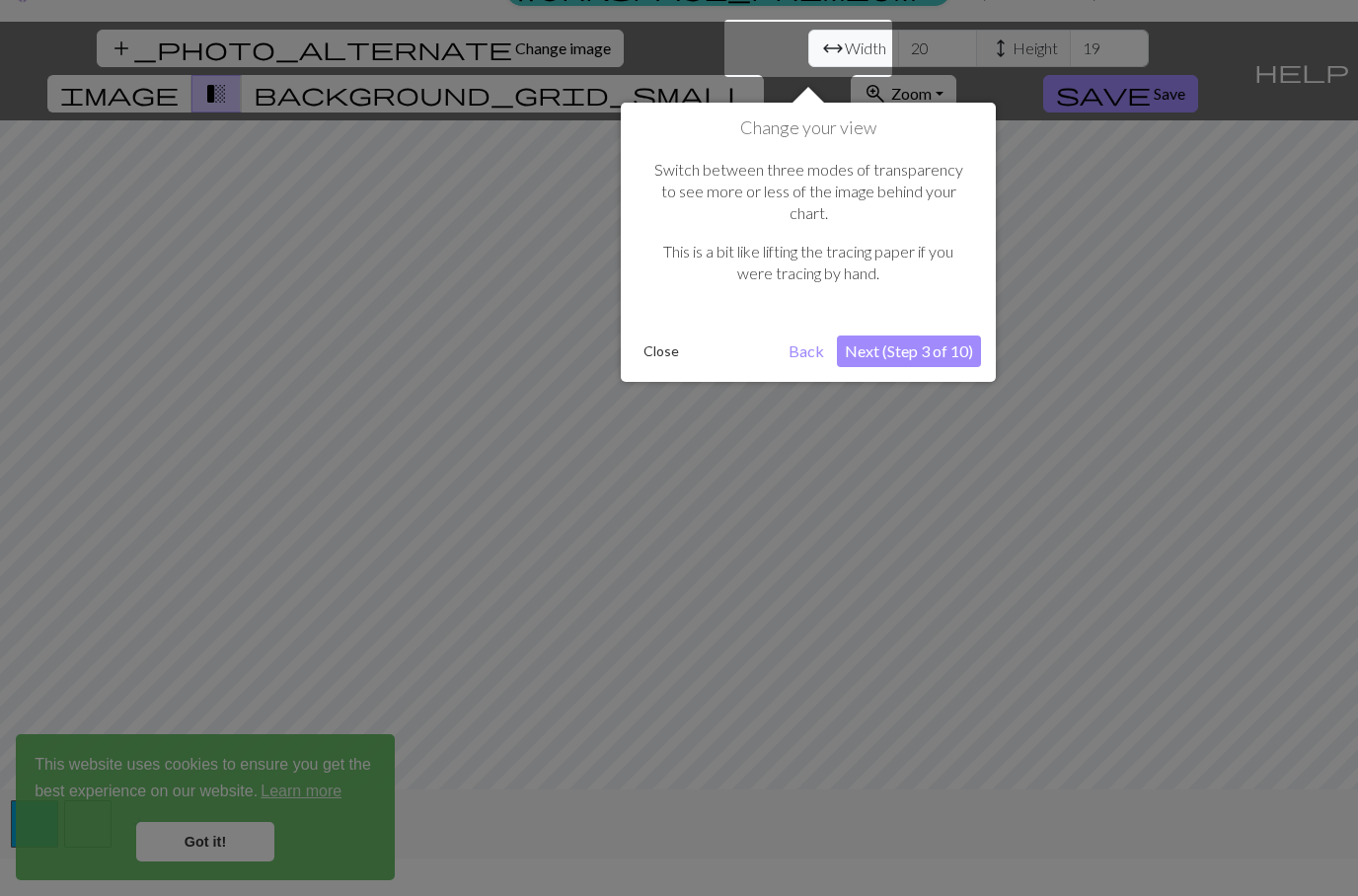
click at [963, 336] on button "Next (Step 3 of 10)" at bounding box center [908, 352] width 144 height 32
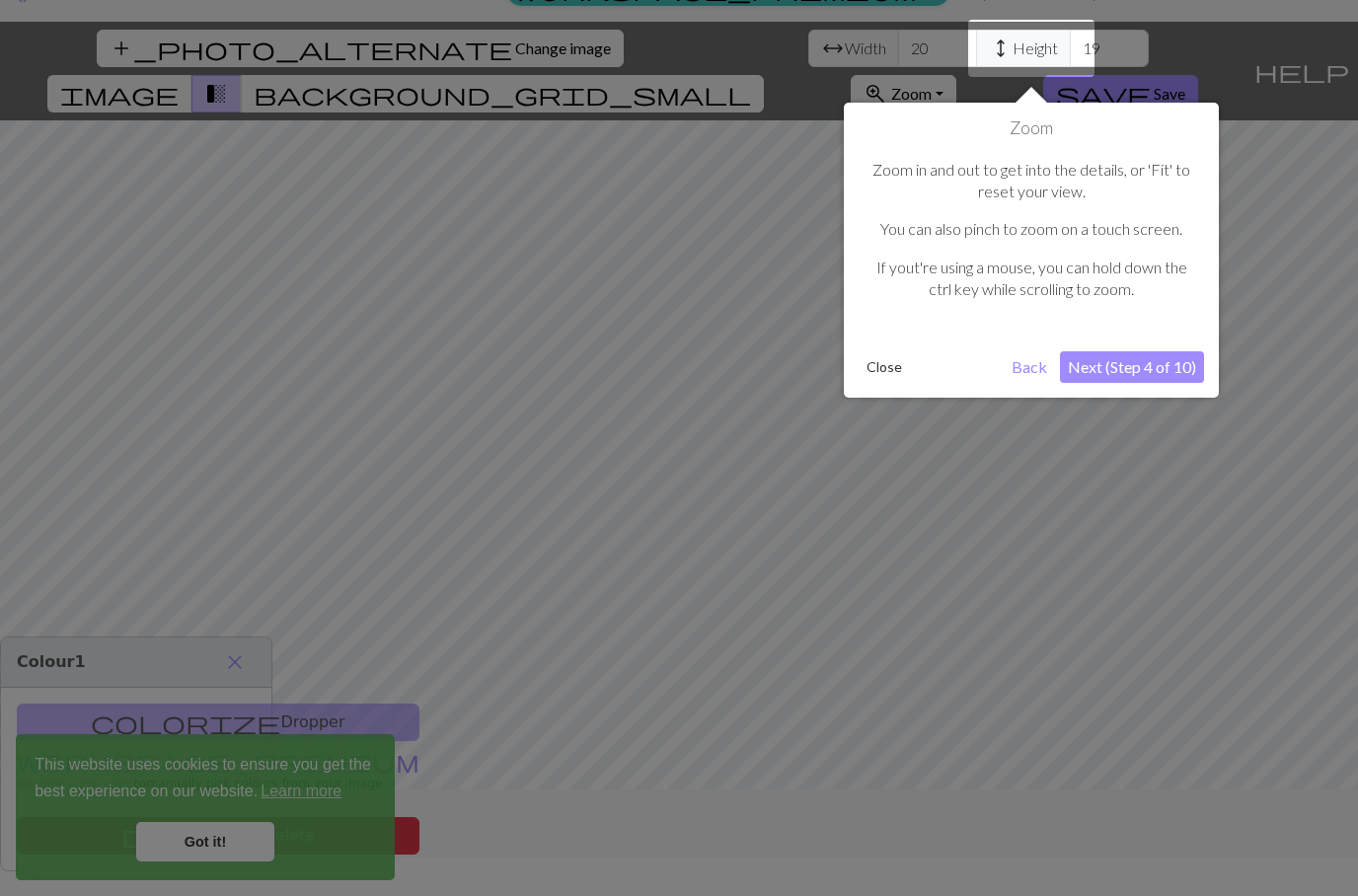
click at [1168, 358] on button "Next (Step 4 of 10)" at bounding box center [1132, 368] width 144 height 32
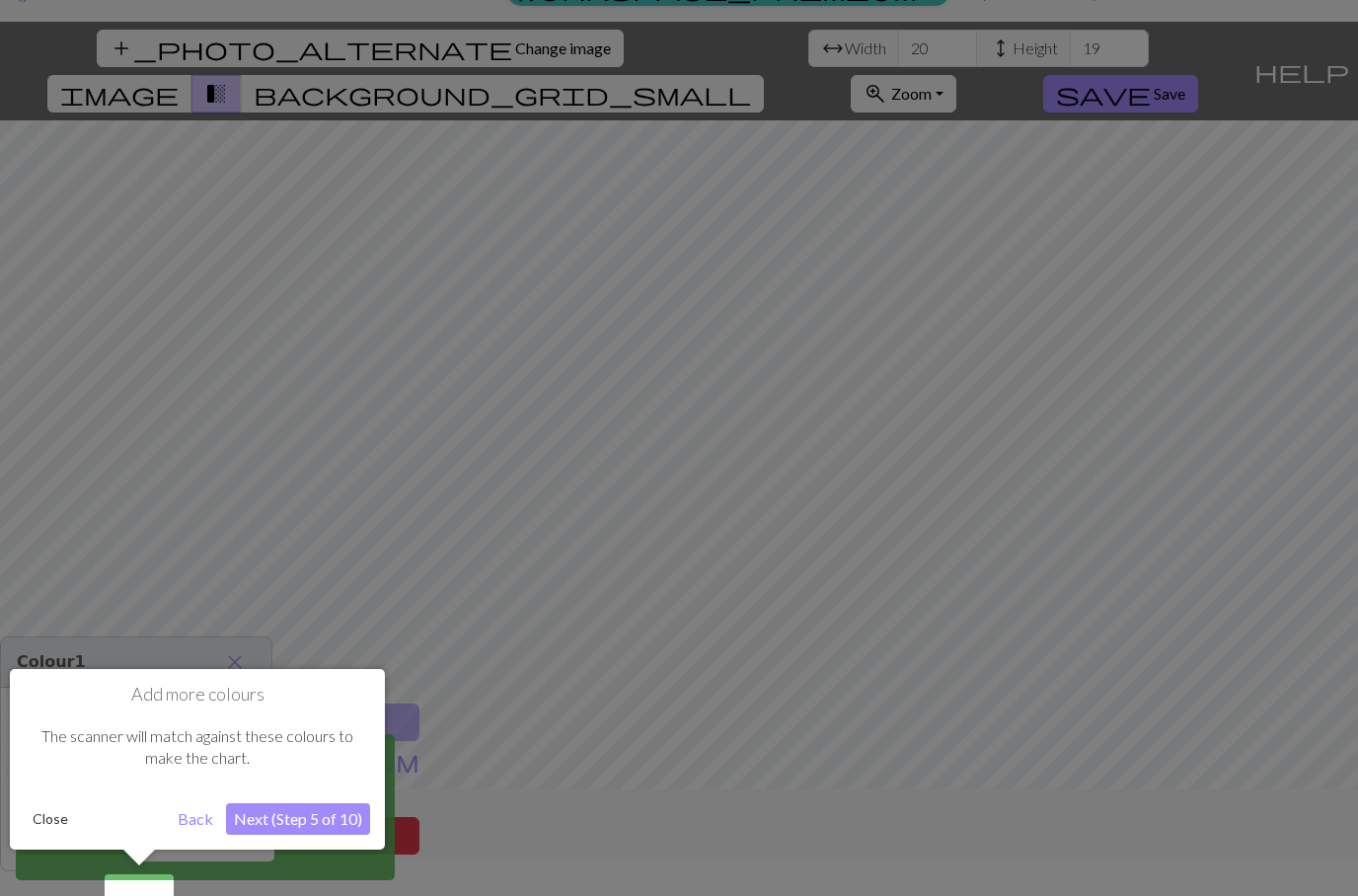
scroll to position [78, 0]
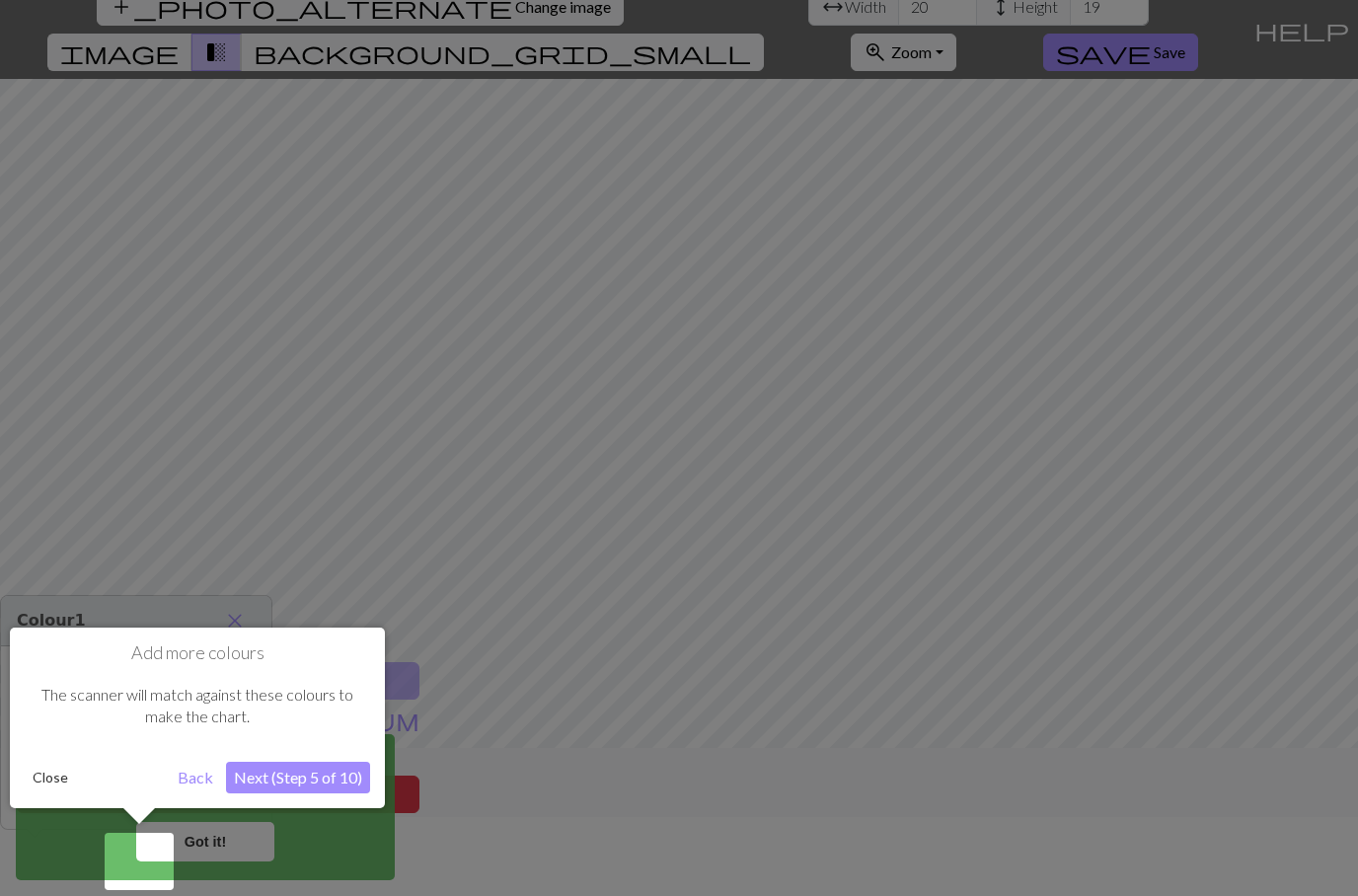
click at [286, 782] on button "Next (Step 5 of 10)" at bounding box center [297, 778] width 144 height 32
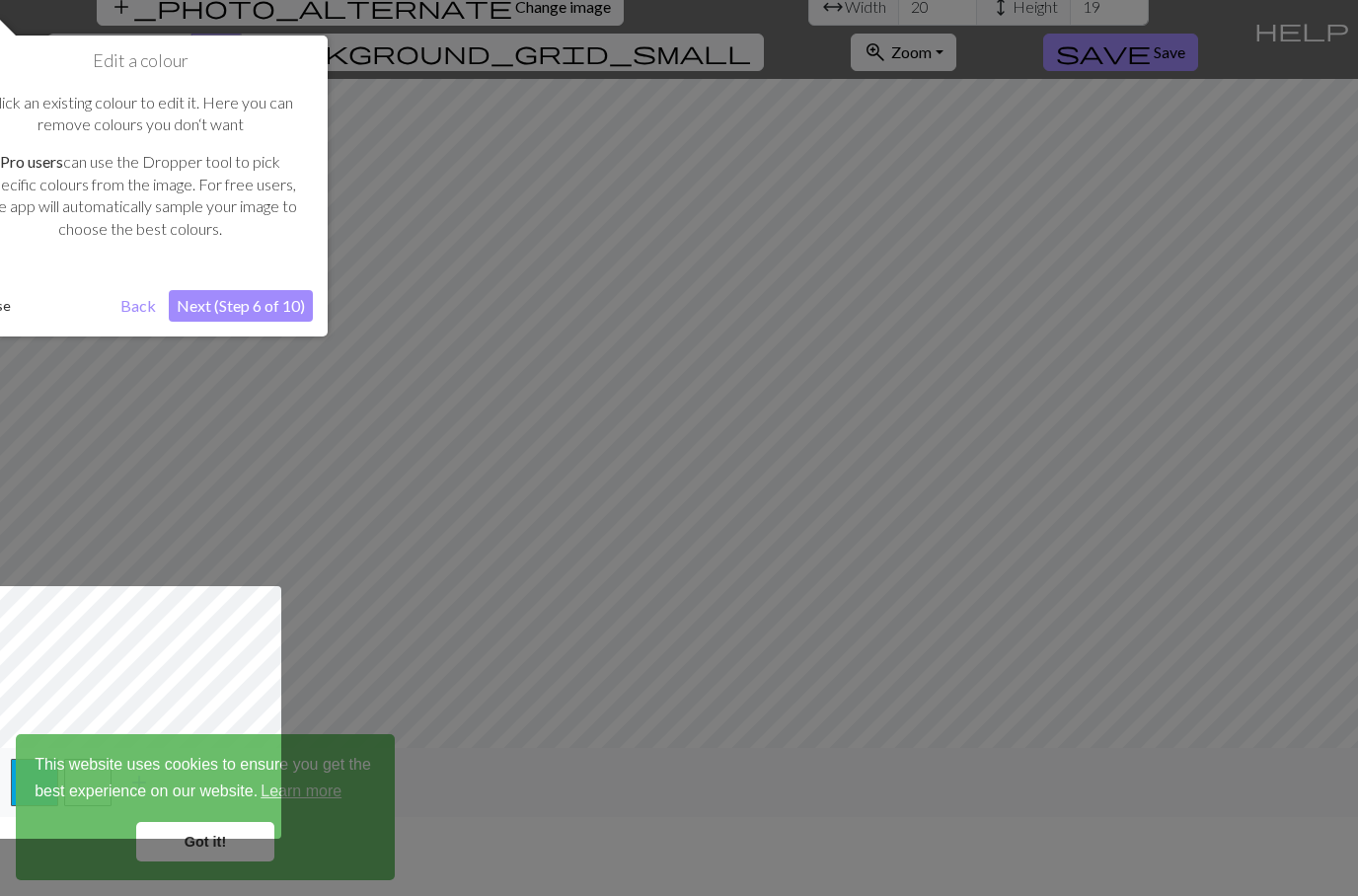
click at [191, 305] on button "Next (Step 6 of 10)" at bounding box center [240, 306] width 144 height 32
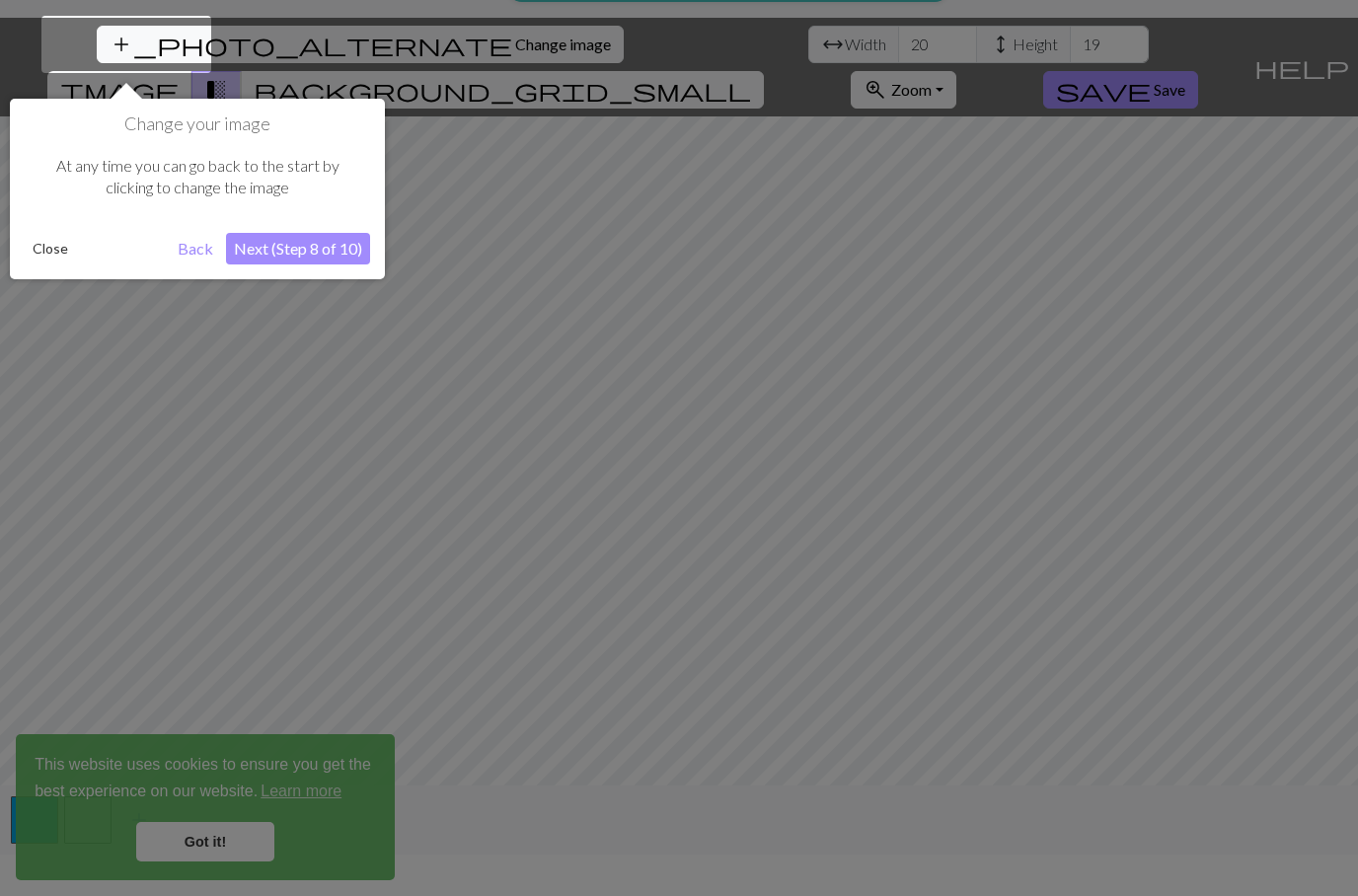
scroll to position [38, 0]
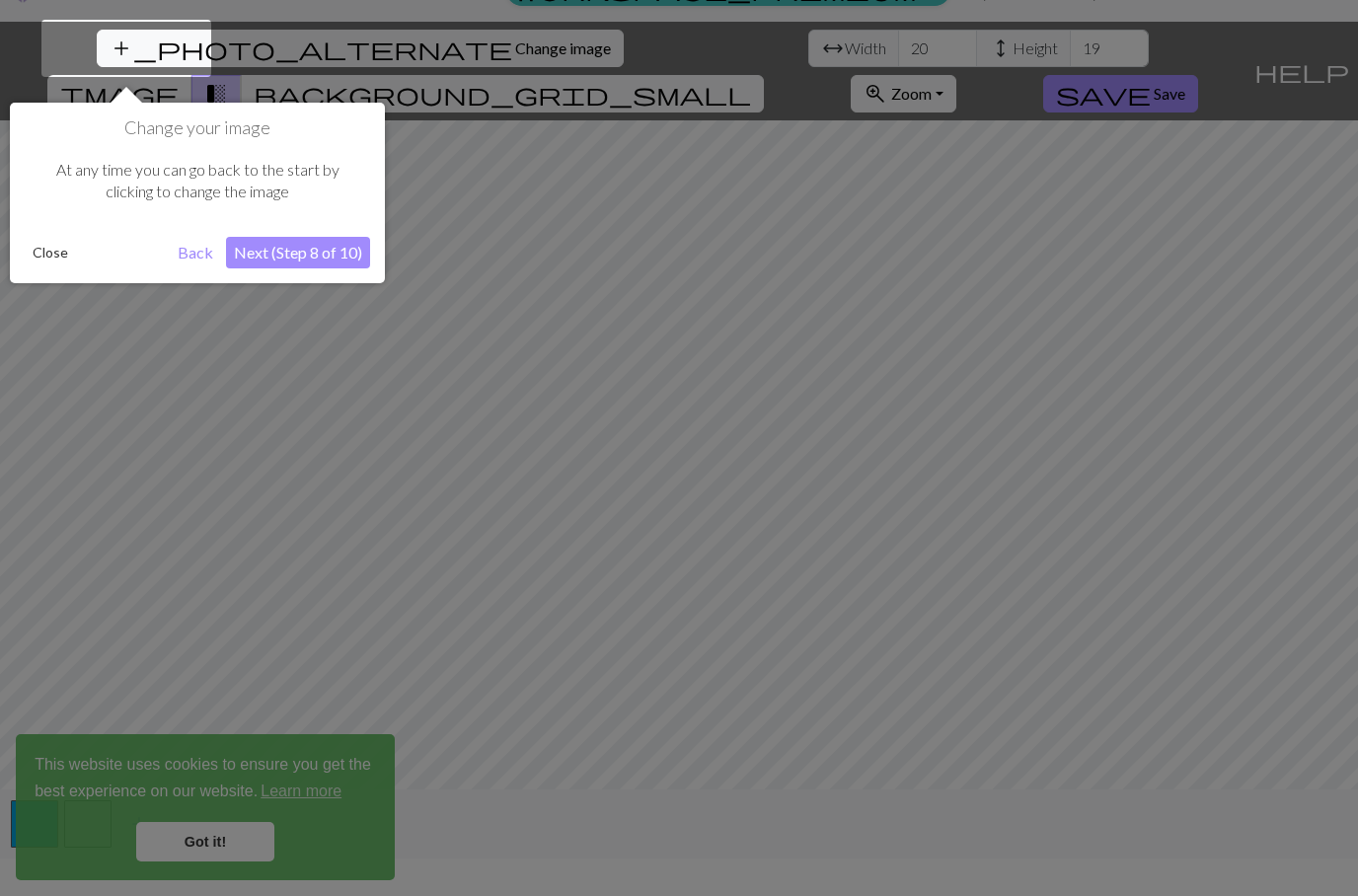
click at [192, 264] on button "Back" at bounding box center [196, 252] width 52 height 32
click at [190, 266] on button "Back" at bounding box center [196, 252] width 52 height 32
click at [40, 261] on button "Close" at bounding box center [51, 252] width 52 height 30
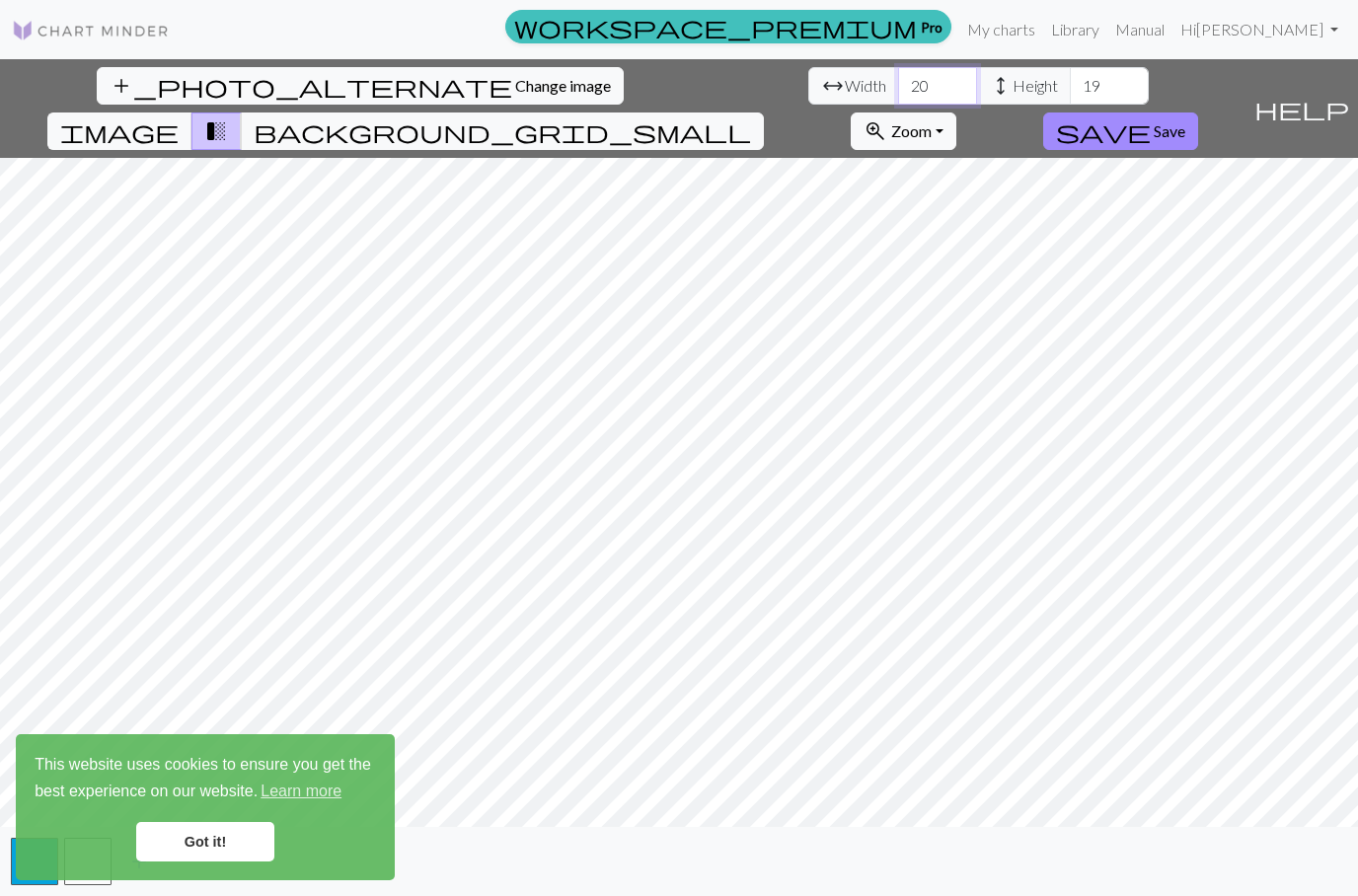
click at [898, 68] on input "20" at bounding box center [937, 86] width 78 height 38
type input "2"
type input "60"
click at [1070, 68] on input "19" at bounding box center [1109, 86] width 78 height 38
type input "1"
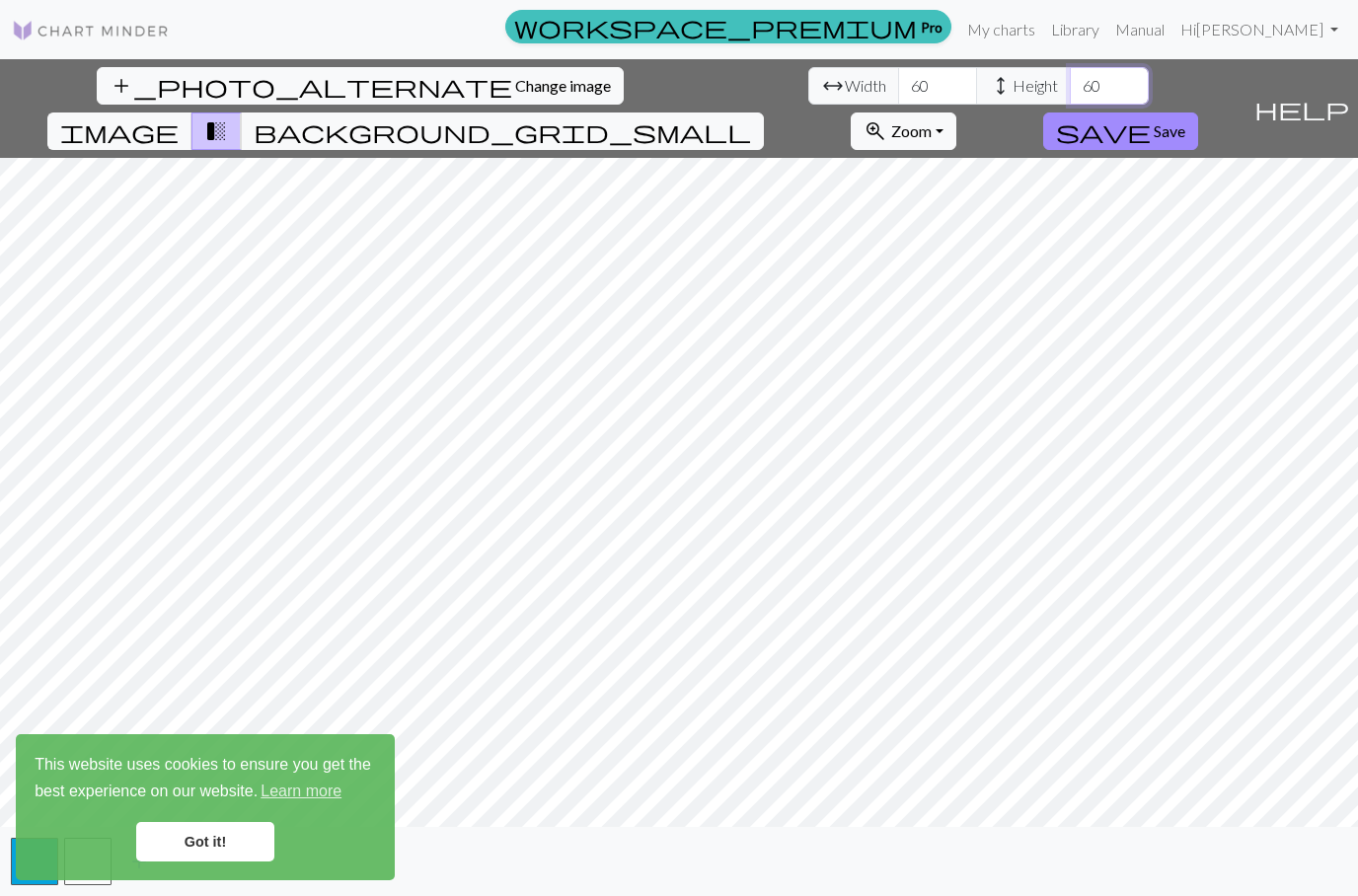
type input "60"
click at [241, 112] on button "transition_fade" at bounding box center [217, 131] width 51 height 38
click at [177, 831] on link "Got it!" at bounding box center [205, 841] width 138 height 40
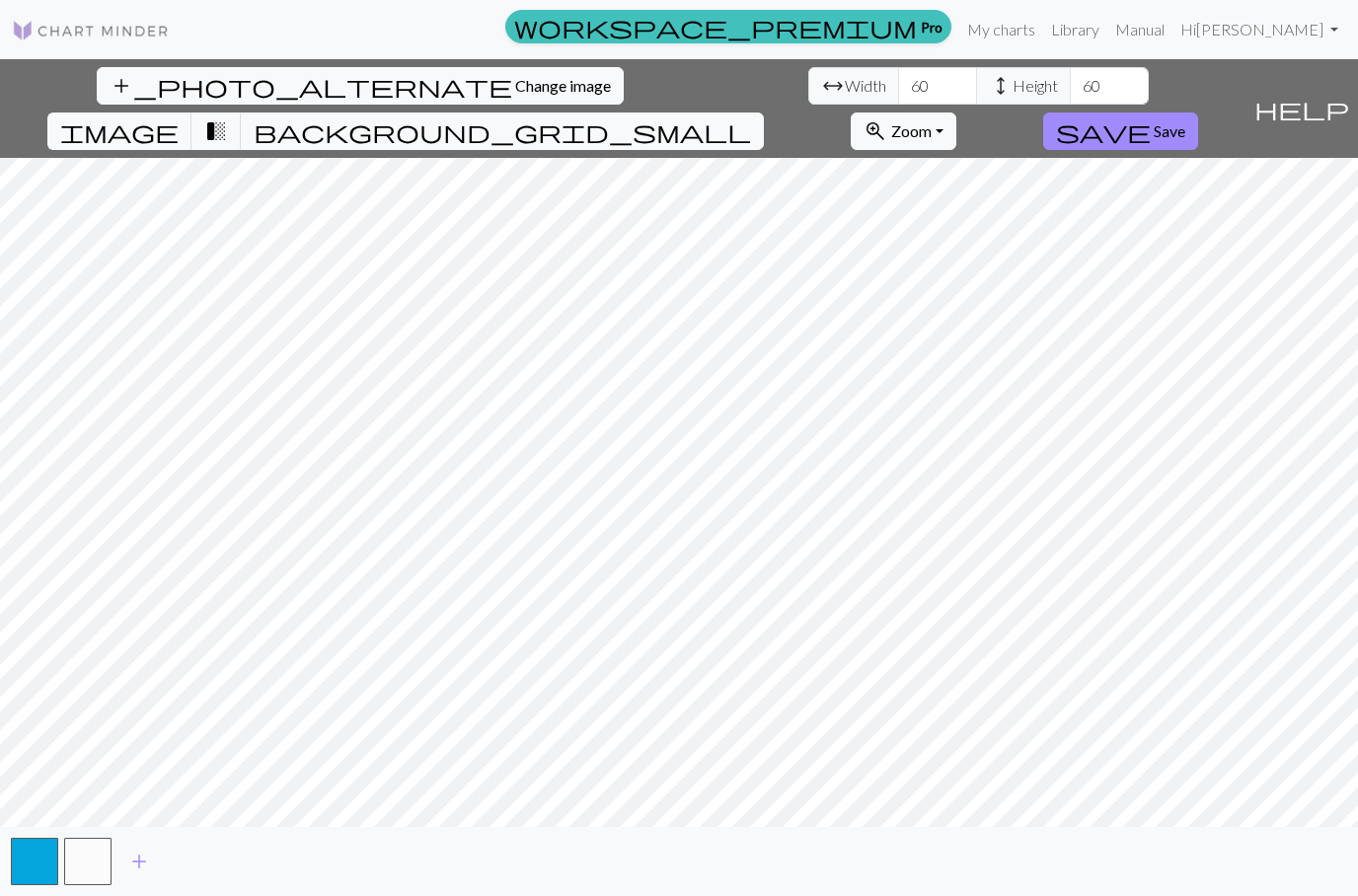
click at [25, 875] on div "This website uses cookies to ensure you get the best experience on our website.…" at bounding box center [205, 807] width 378 height 146
click at [1185, 121] on span "Save" at bounding box center [1169, 130] width 32 height 19
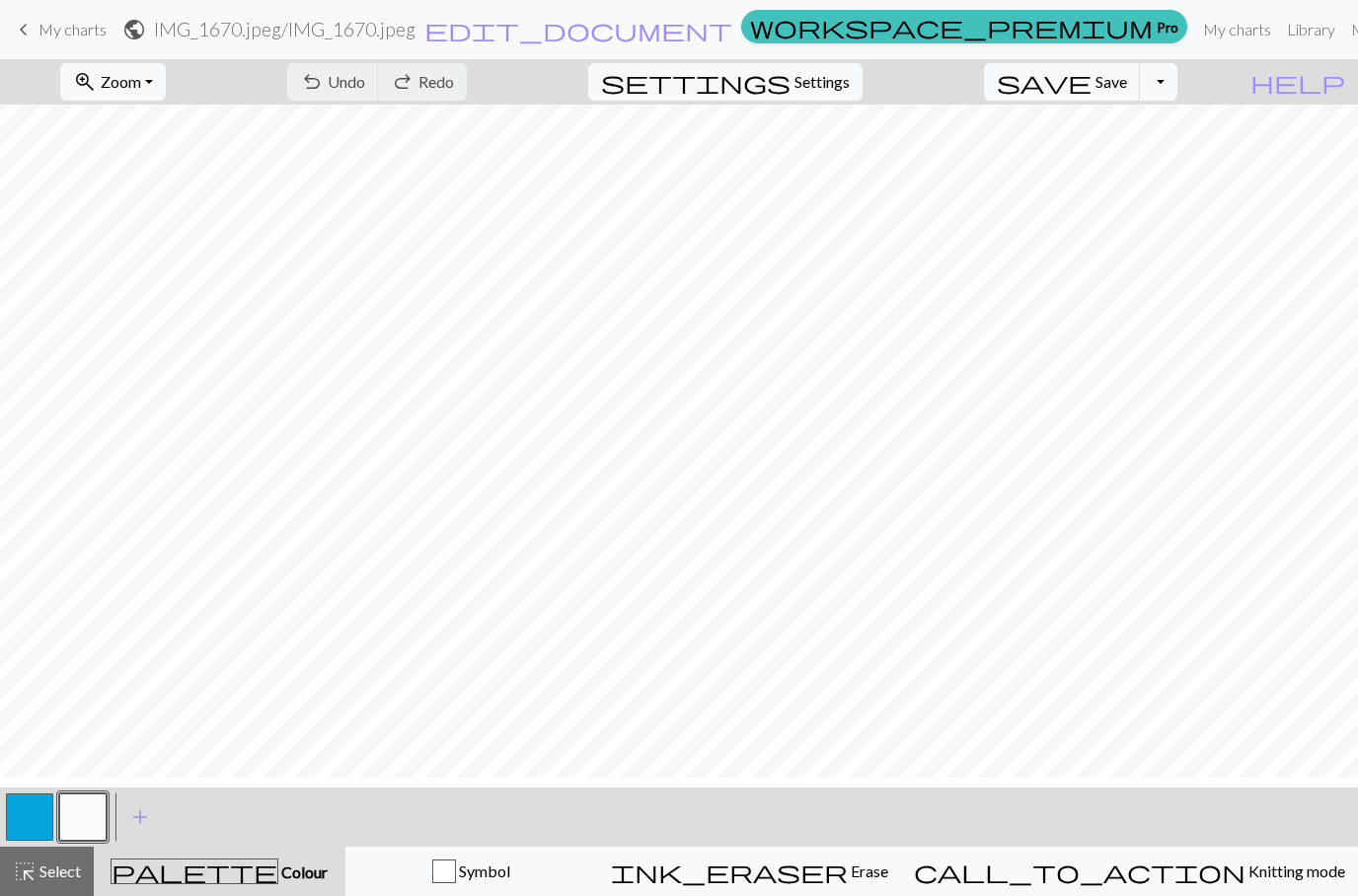
scroll to position [214, 0]
click at [378, 96] on button "undo Undo Undo" at bounding box center [333, 82] width 91 height 38
click at [52, 810] on button "button" at bounding box center [30, 817] width 48 height 48
click at [378, 85] on button "undo Undo Undo" at bounding box center [333, 82] width 91 height 38
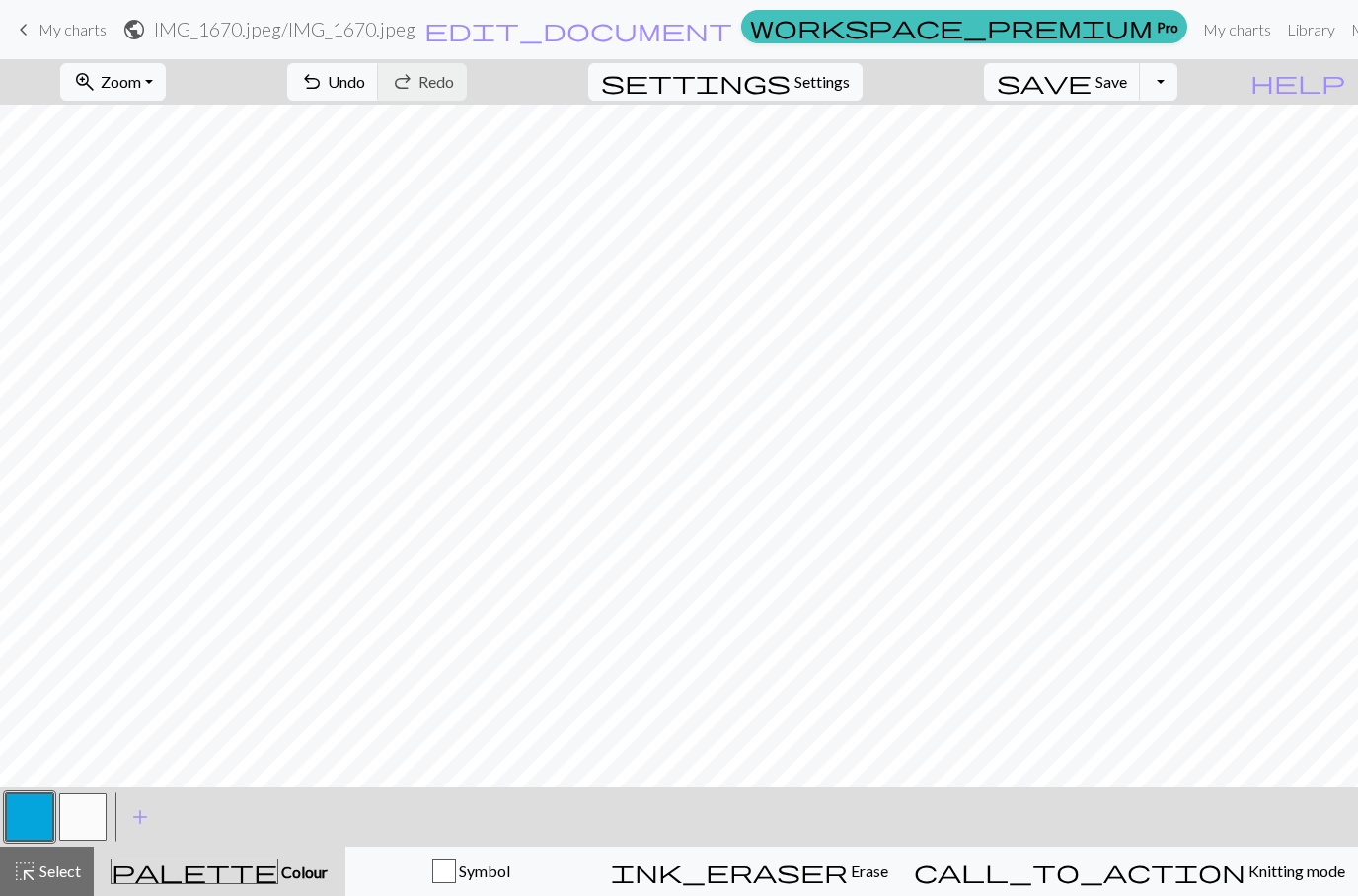
click at [1127, 90] on span "Save" at bounding box center [1111, 80] width 32 height 19
click at [1191, 74] on div "Chart saved" at bounding box center [679, 39] width 1358 height 77
click at [38, 28] on link "keyboard_arrow_left My charts" at bounding box center [59, 30] width 94 height 34
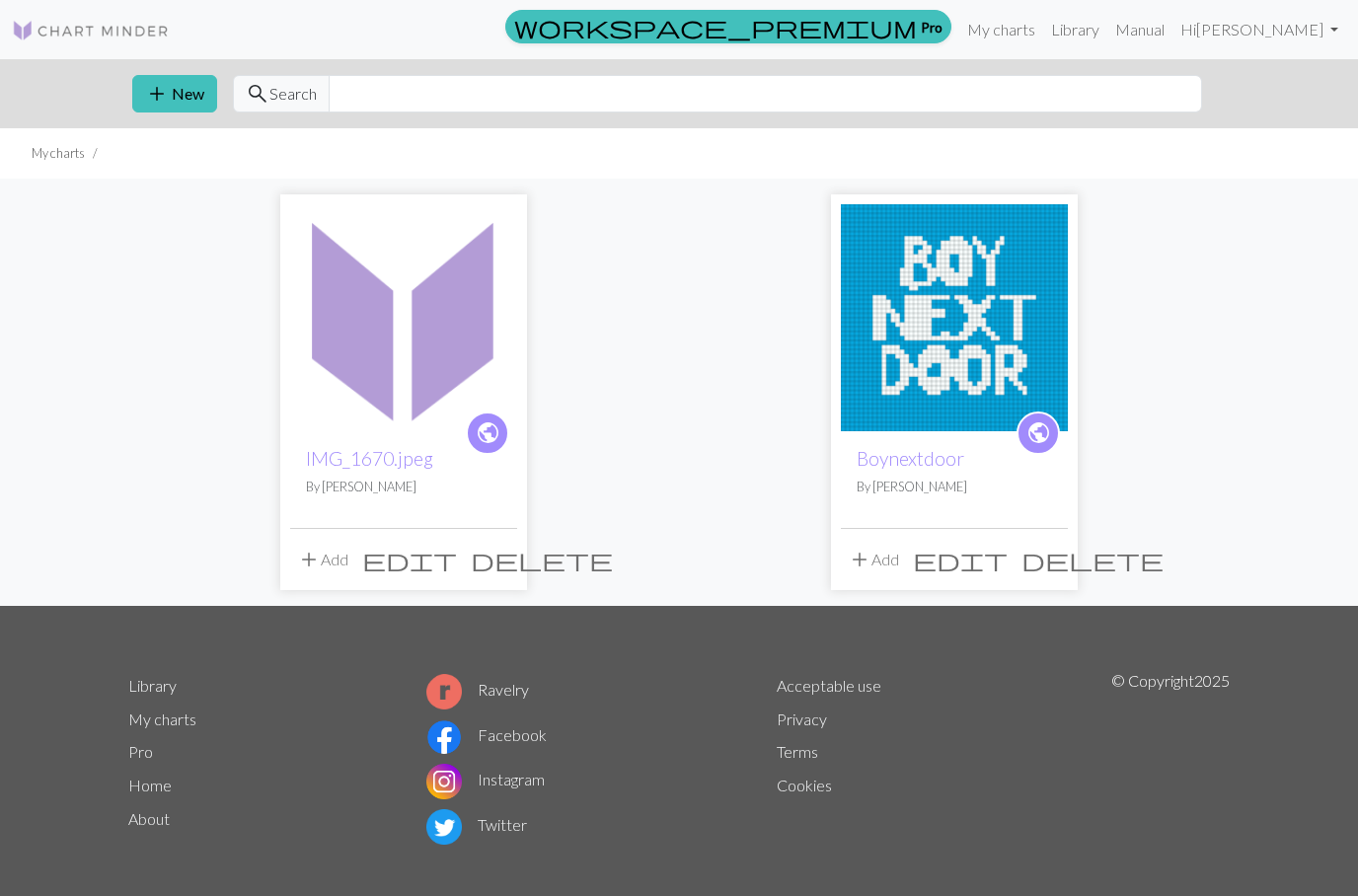
scroll to position [16, 0]
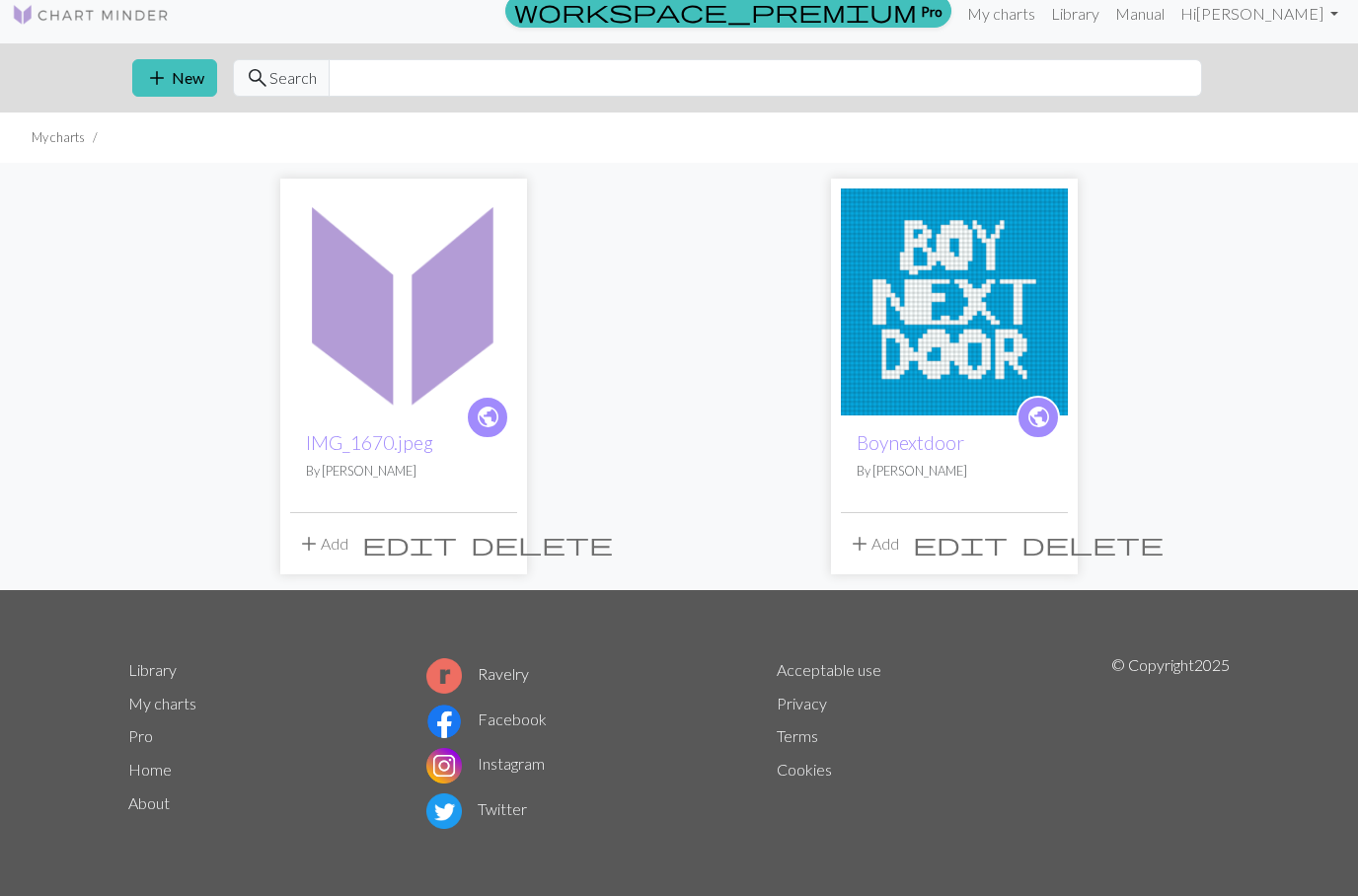
click at [334, 340] on img at bounding box center [403, 302] width 226 height 226
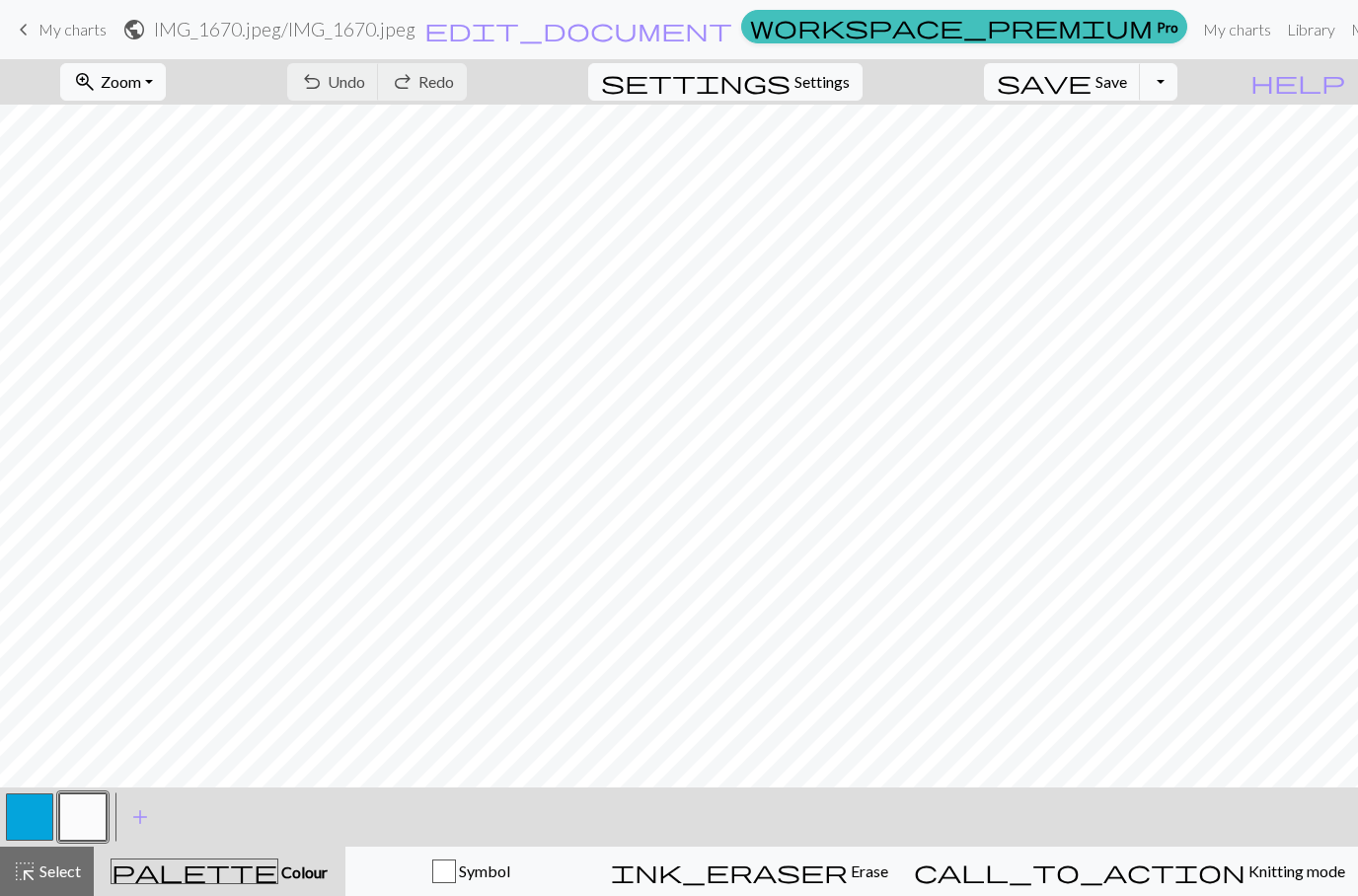
click at [35, 38] on span "keyboard_arrow_left" at bounding box center [24, 30] width 24 height 28
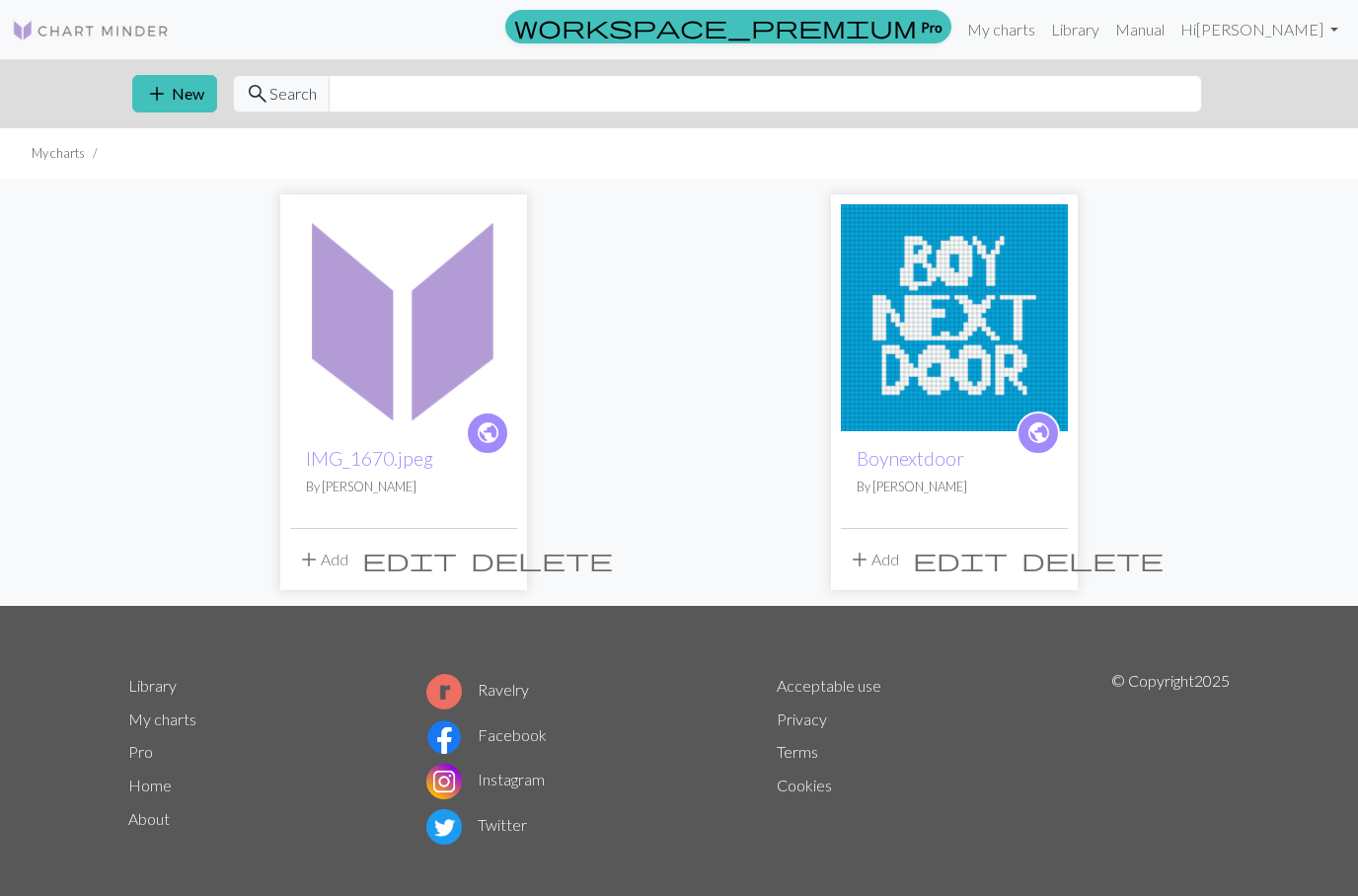
click at [171, 104] on button "add New" at bounding box center [174, 93] width 84 height 38
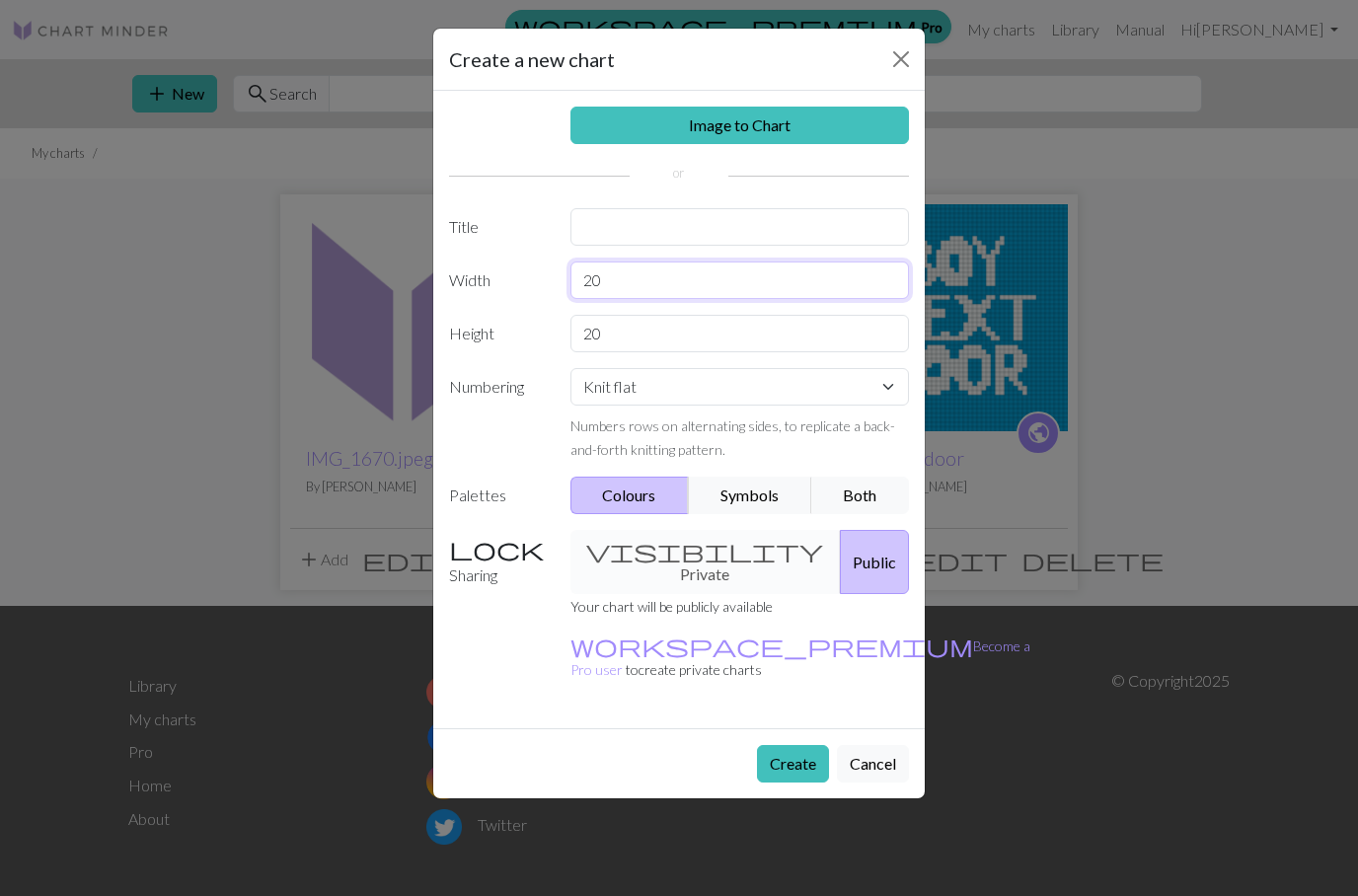
click at [762, 276] on input "20" at bounding box center [740, 280] width 340 height 38
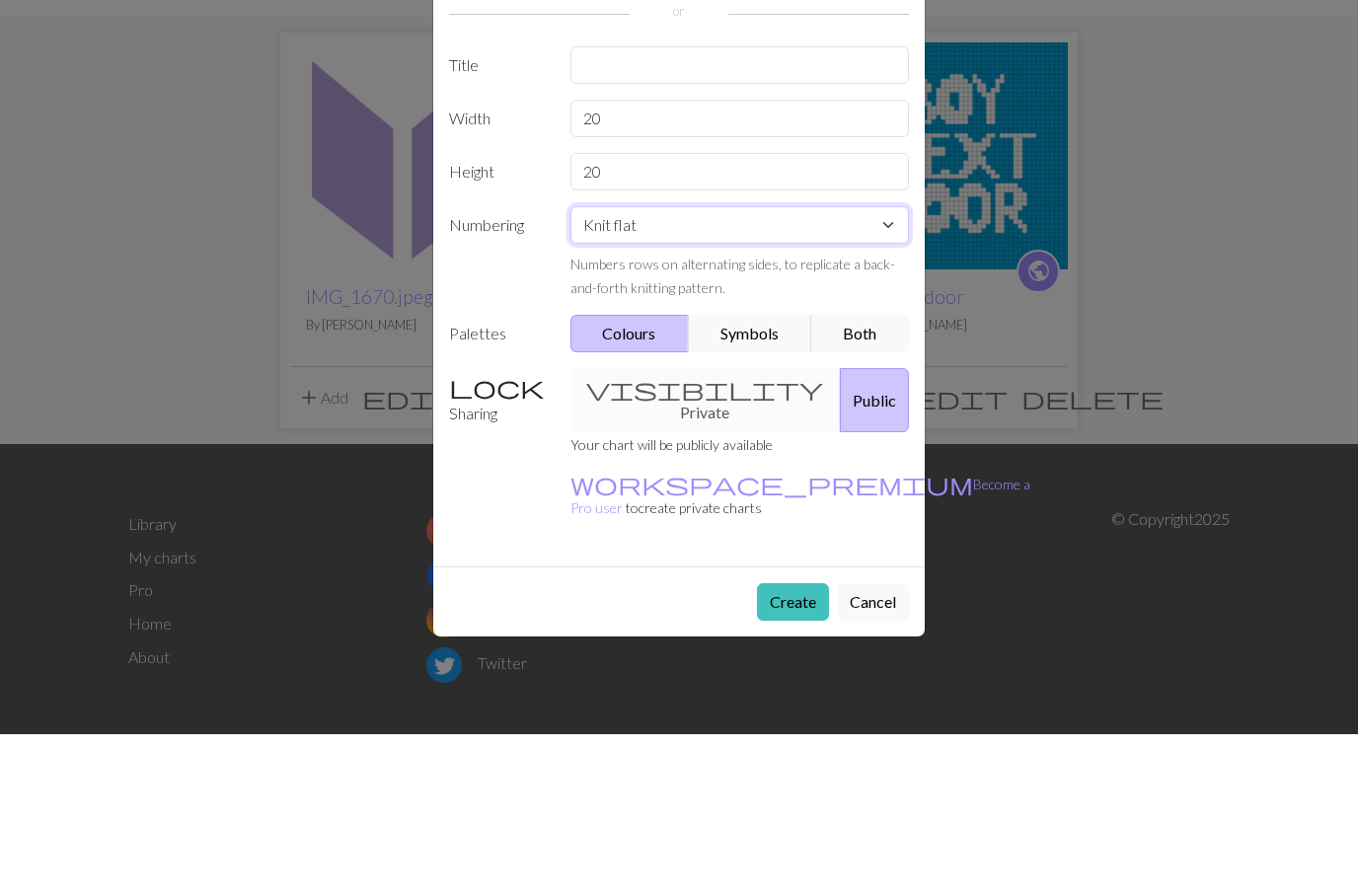
scroll to position [16, 0]
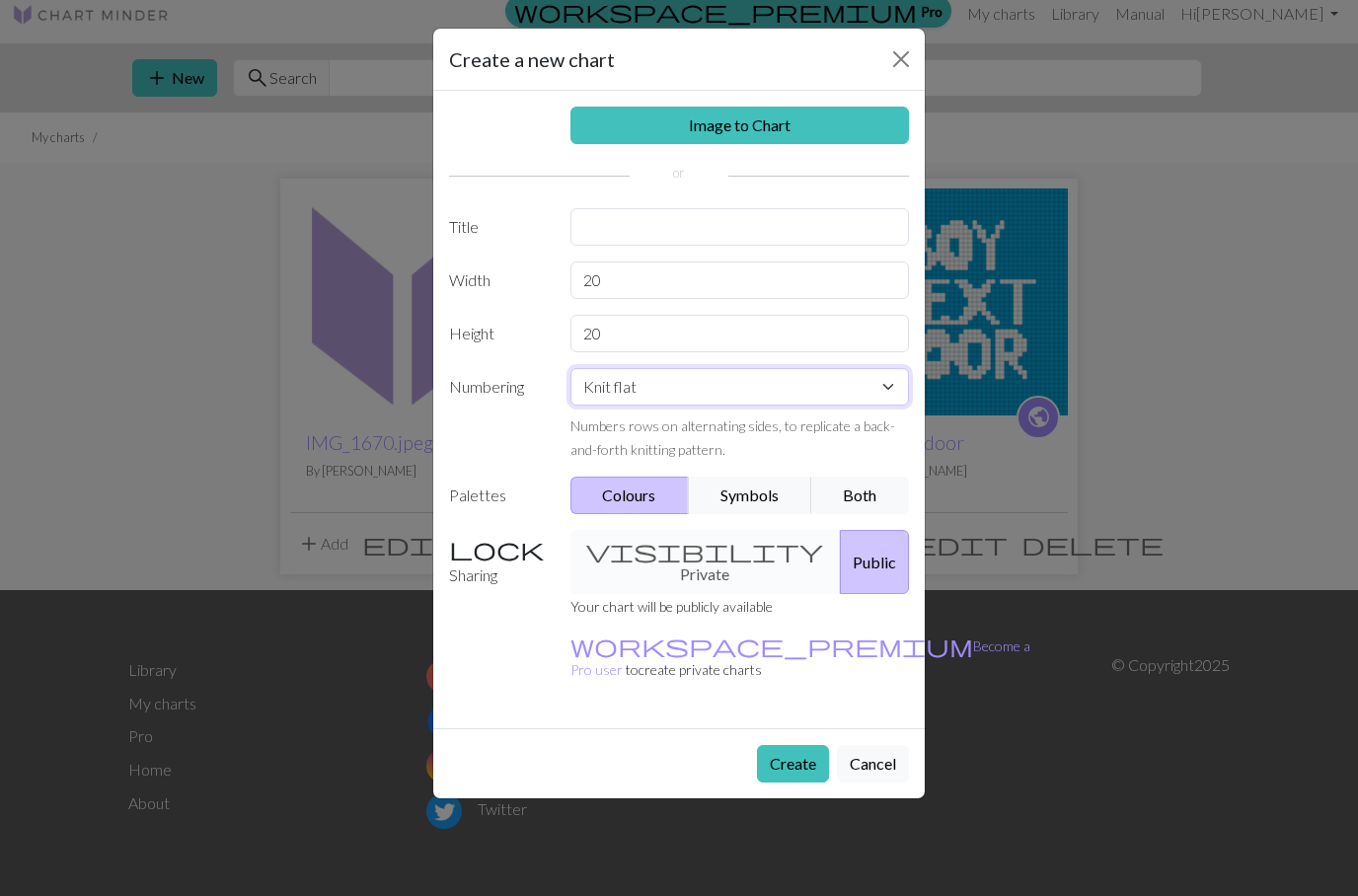
click at [694, 381] on select "Knit flat Knit in the round Lace knitting Cross stitch" at bounding box center [740, 386] width 340 height 38
click at [686, 349] on input "20" at bounding box center [740, 334] width 340 height 38
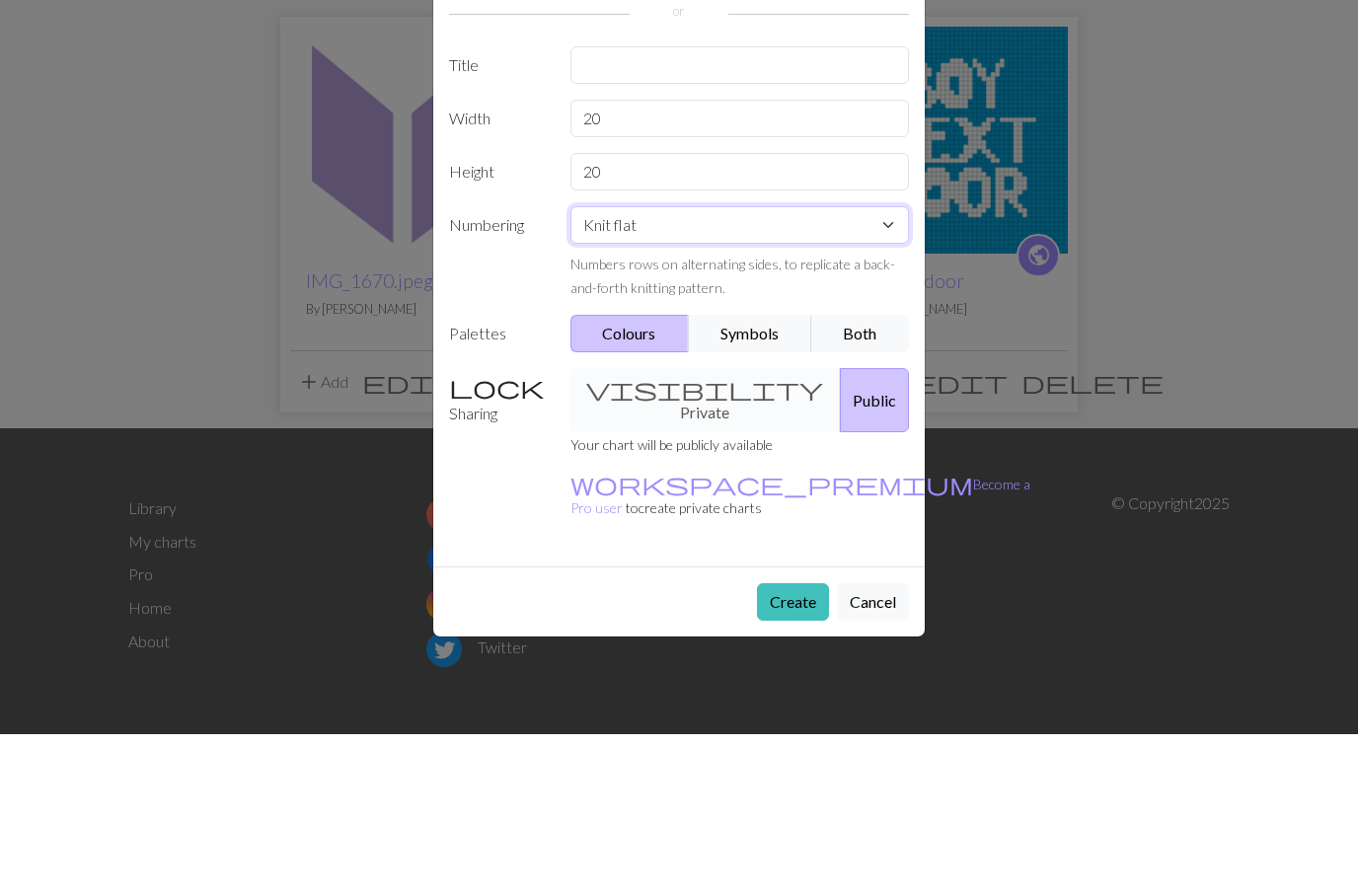
click at [744, 368] on select "Knit flat Knit in the round Lace knitting Cross stitch" at bounding box center [740, 386] width 340 height 38
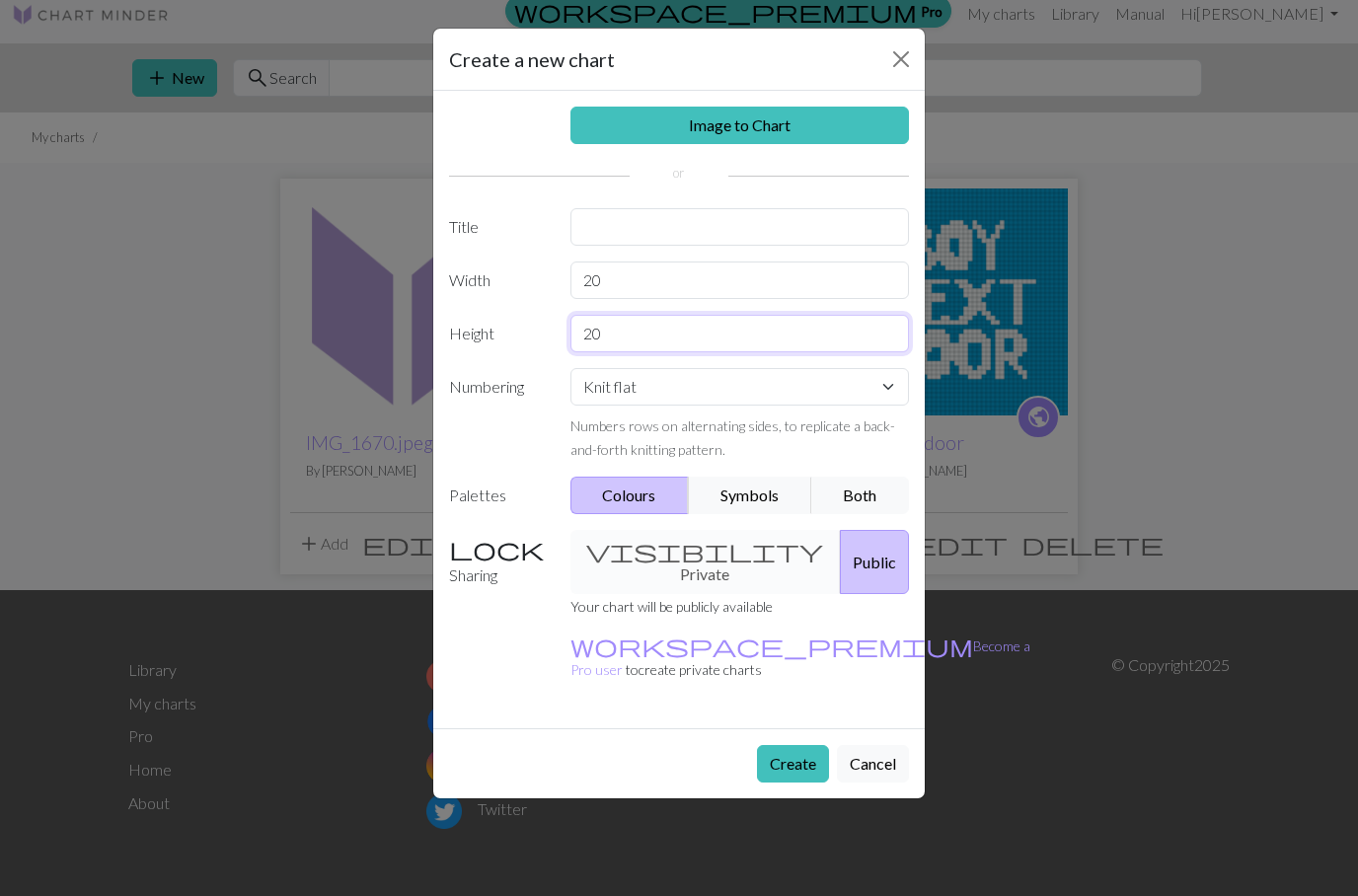
click at [874, 332] on input "20" at bounding box center [740, 334] width 340 height 38
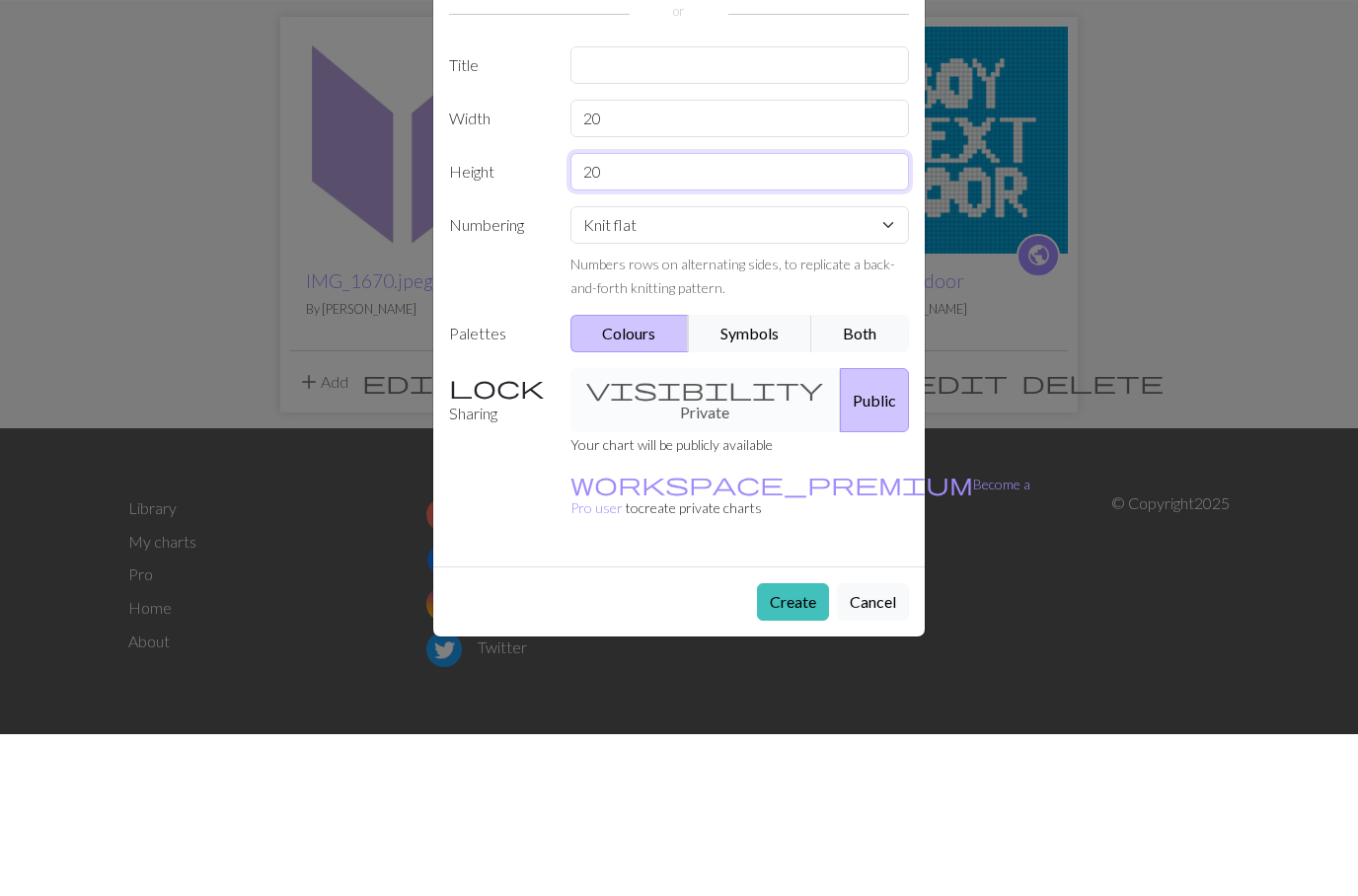
type input "2"
type input "60"
click at [793, 261] on input "20" at bounding box center [740, 280] width 340 height 38
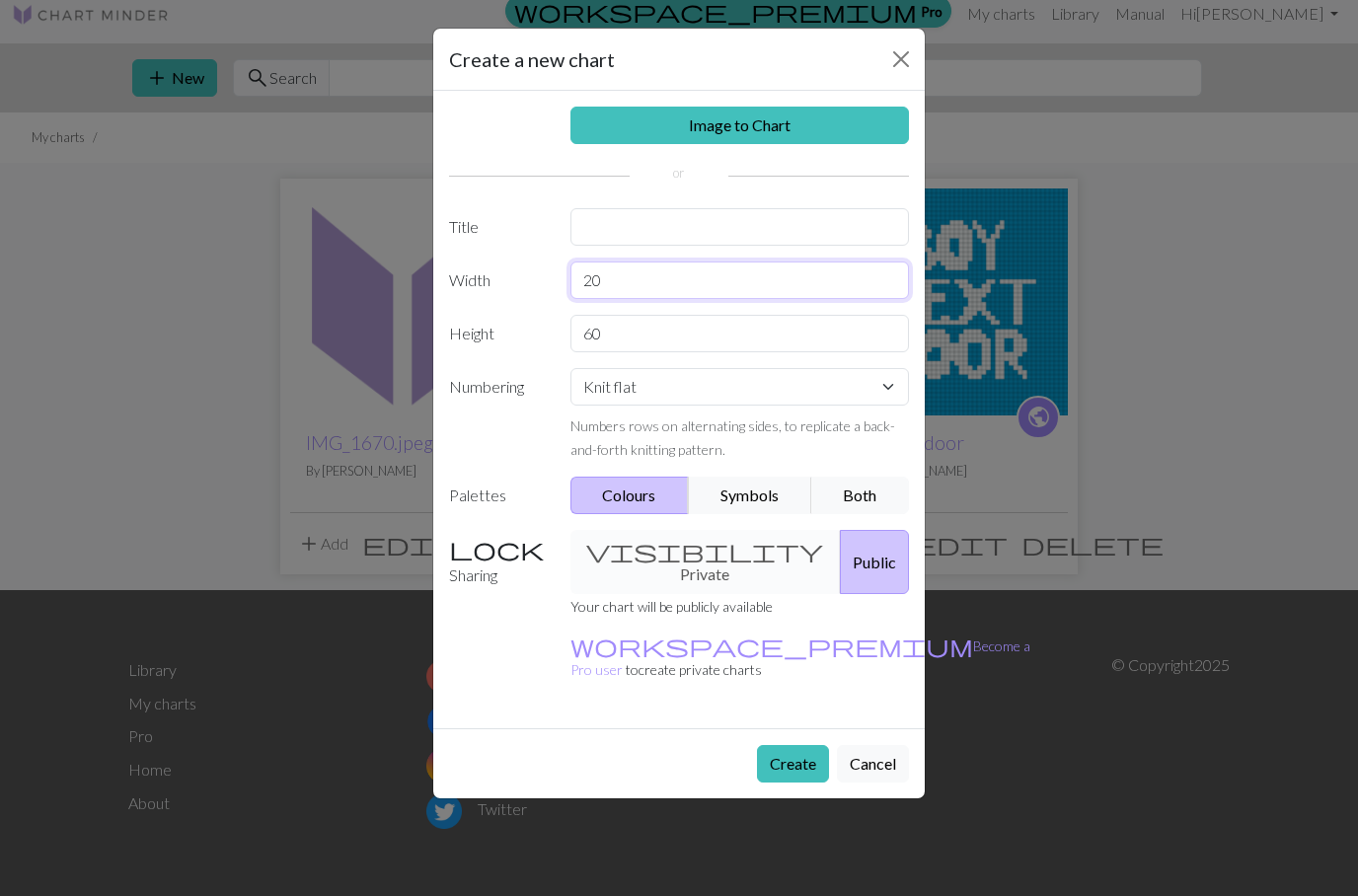
click at [616, 271] on input "20" at bounding box center [740, 280] width 340 height 38
type input "2"
type input "60"
click at [830, 237] on input "text" at bounding box center [740, 227] width 340 height 38
type input "Osagi"
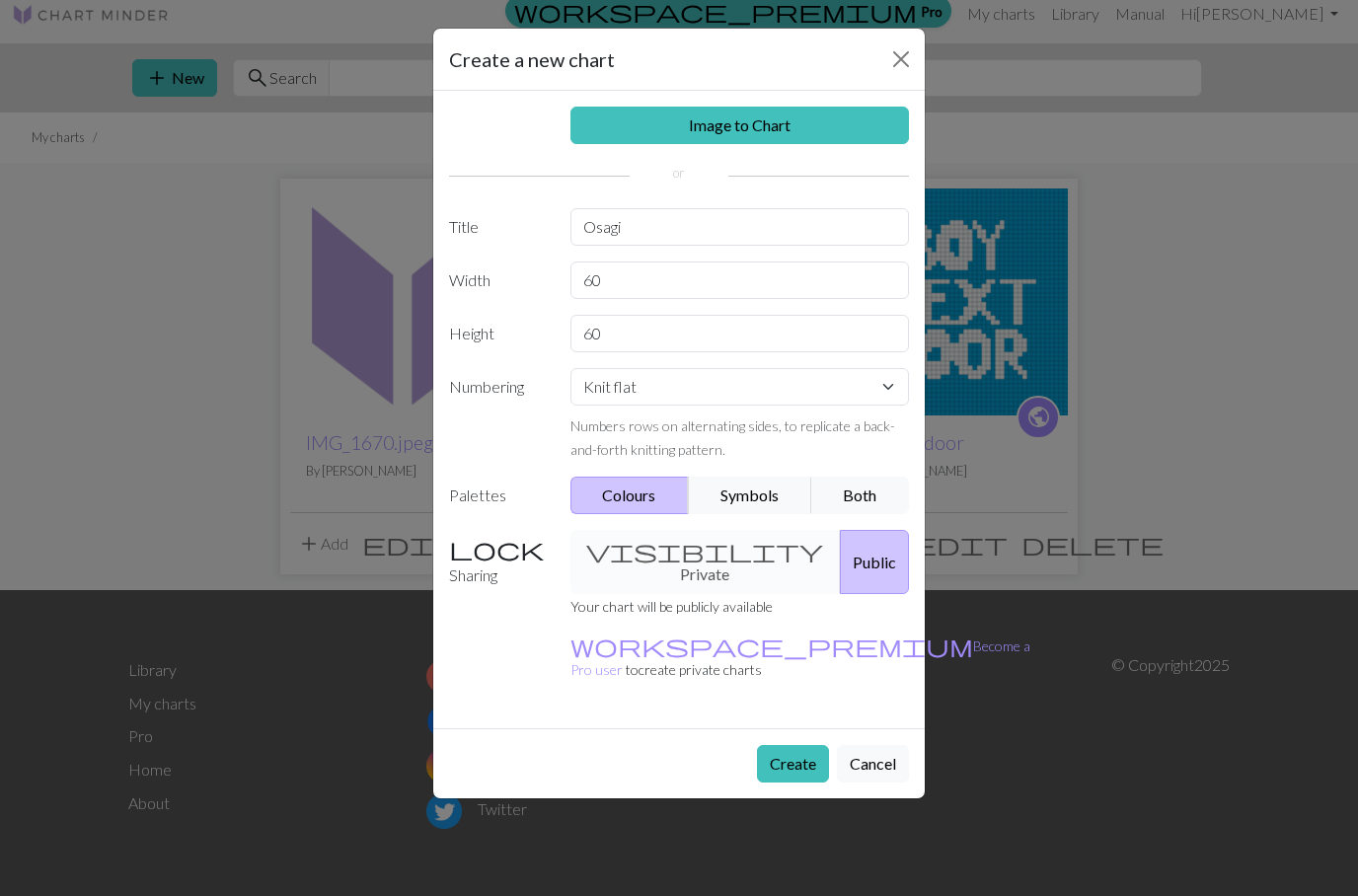
click at [798, 128] on link "Image to Chart" at bounding box center [740, 125] width 340 height 38
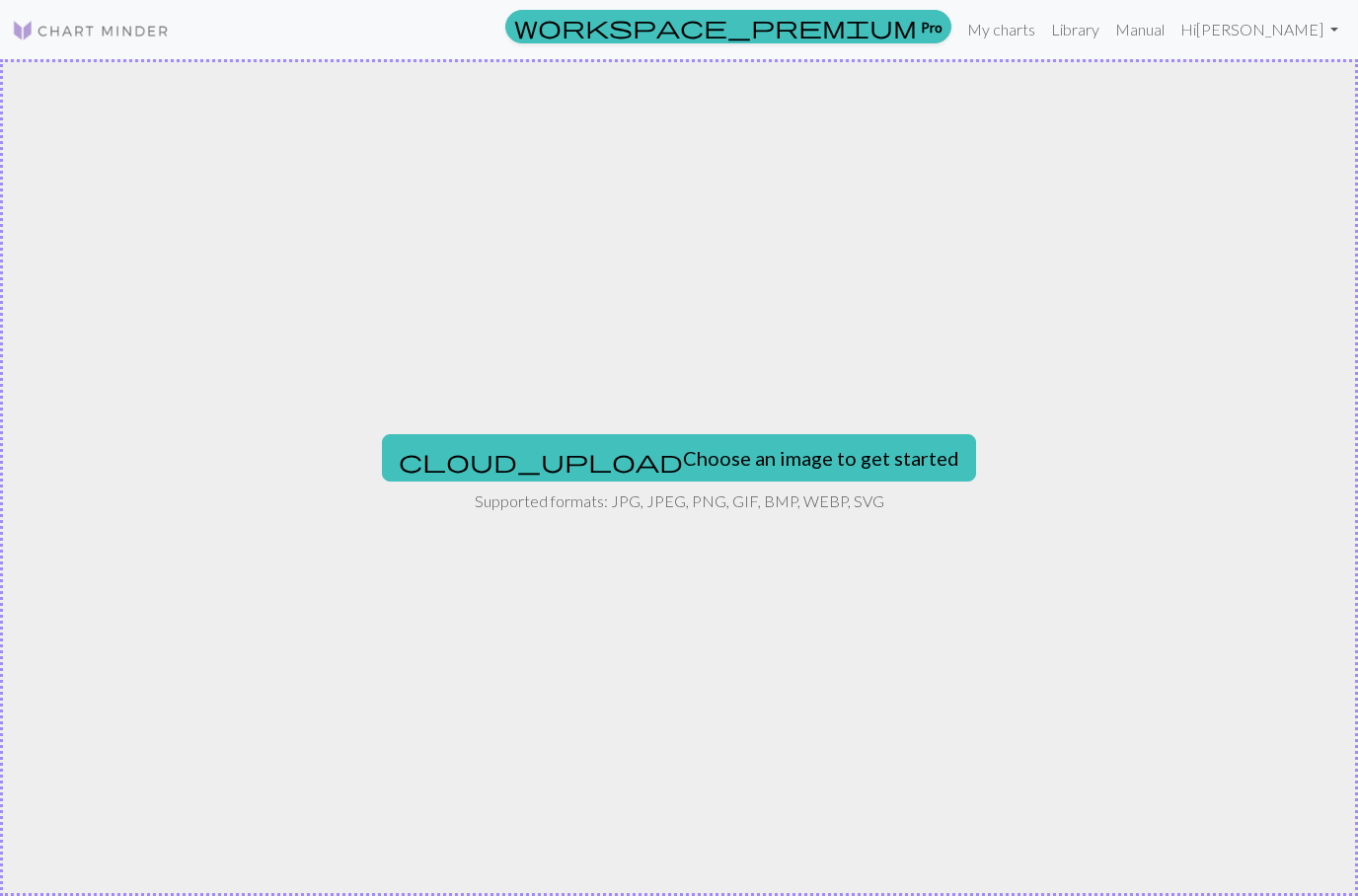
click at [754, 462] on button "cloud_upload Choose an image to get started" at bounding box center [679, 458] width 594 height 48
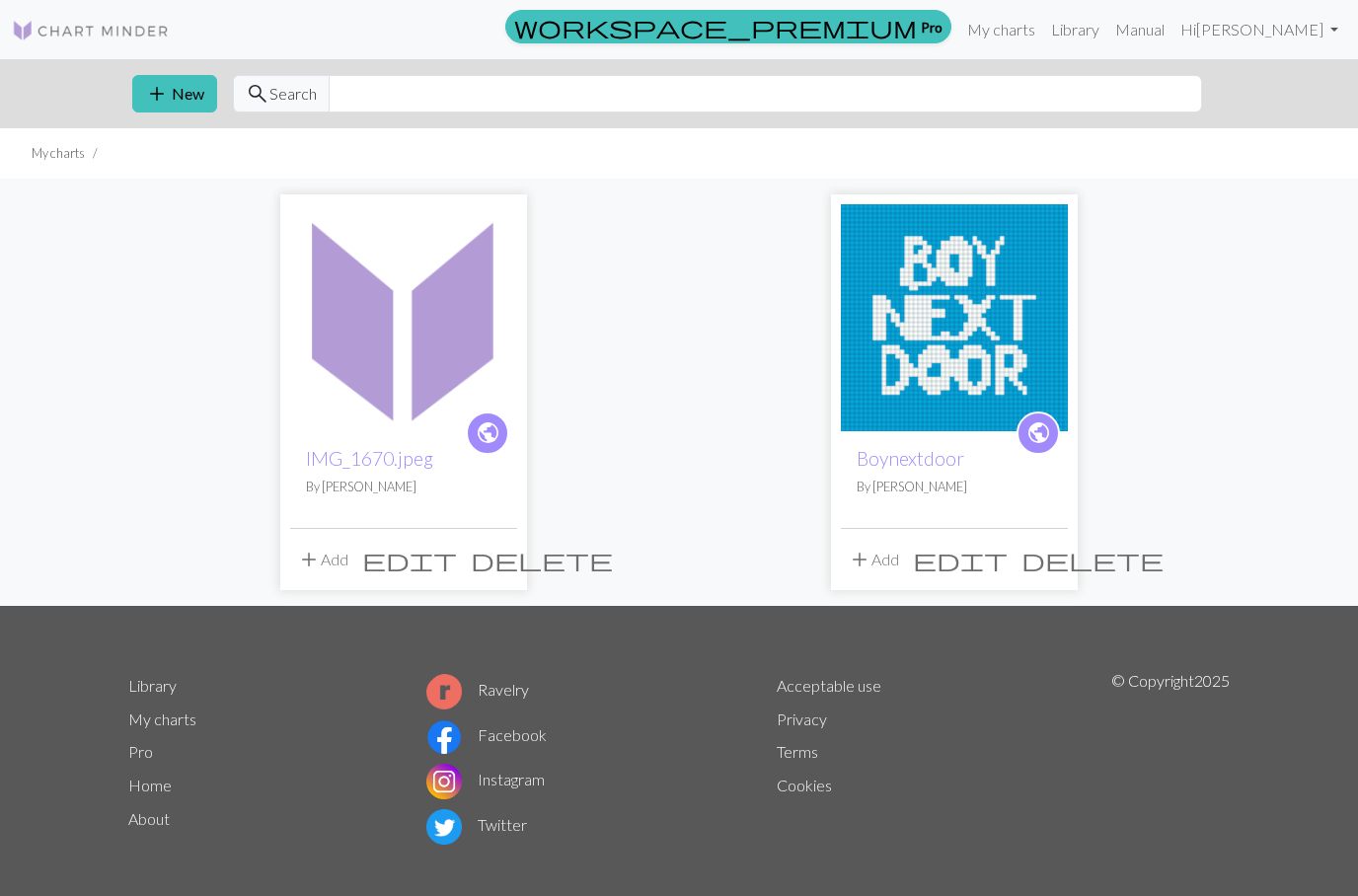
click at [344, 390] on img at bounding box center [403, 318] width 226 height 226
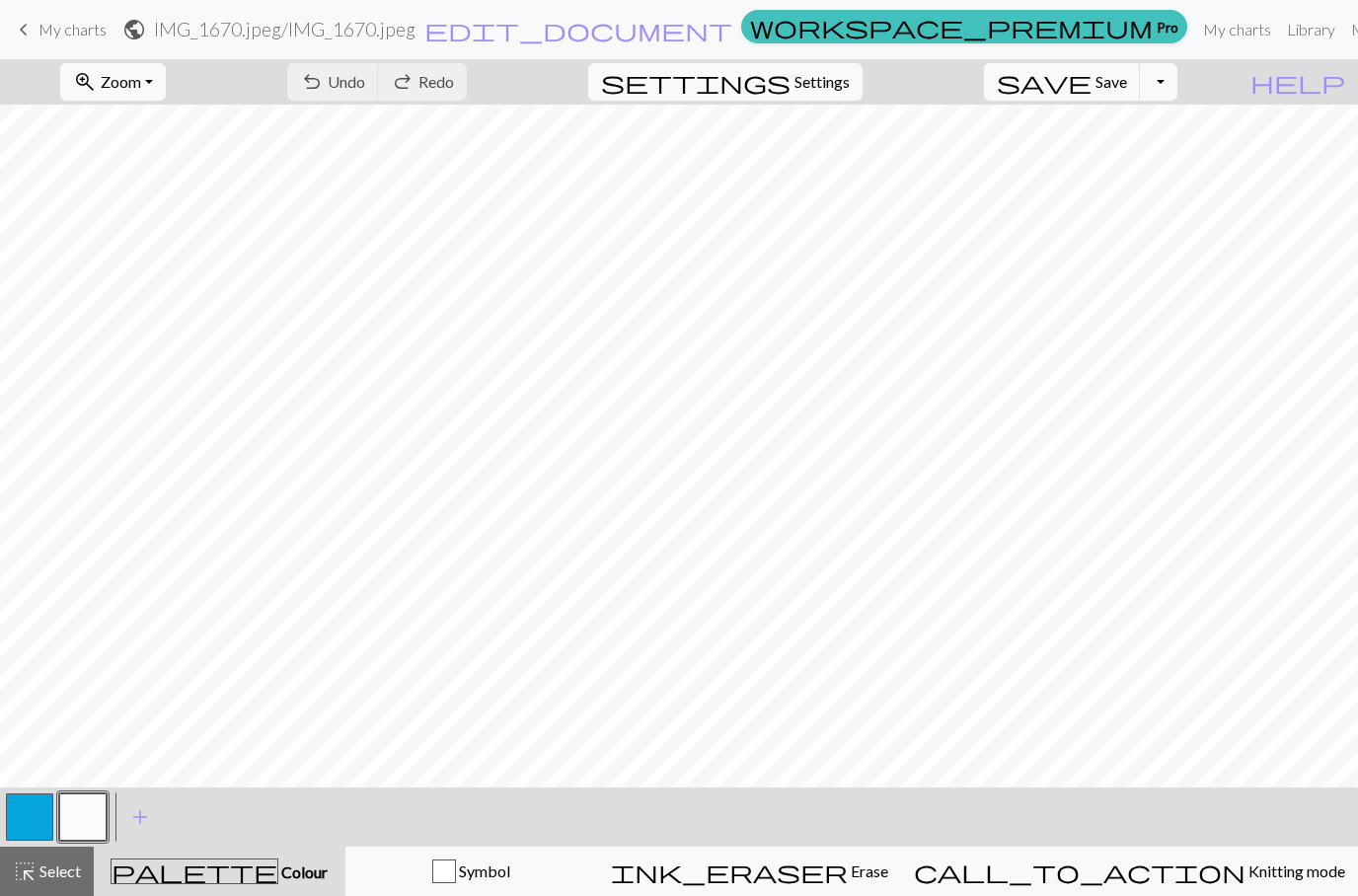
click at [1127, 83] on span "Save" at bounding box center [1111, 80] width 32 height 19
click at [1177, 82] on button "Toggle Dropdown" at bounding box center [1158, 82] width 38 height 38
click at [1175, 130] on button "file_copy Save a copy" at bounding box center [1013, 125] width 326 height 32
click at [1177, 84] on button "Toggle Dropdown" at bounding box center [1158, 82] width 38 height 38
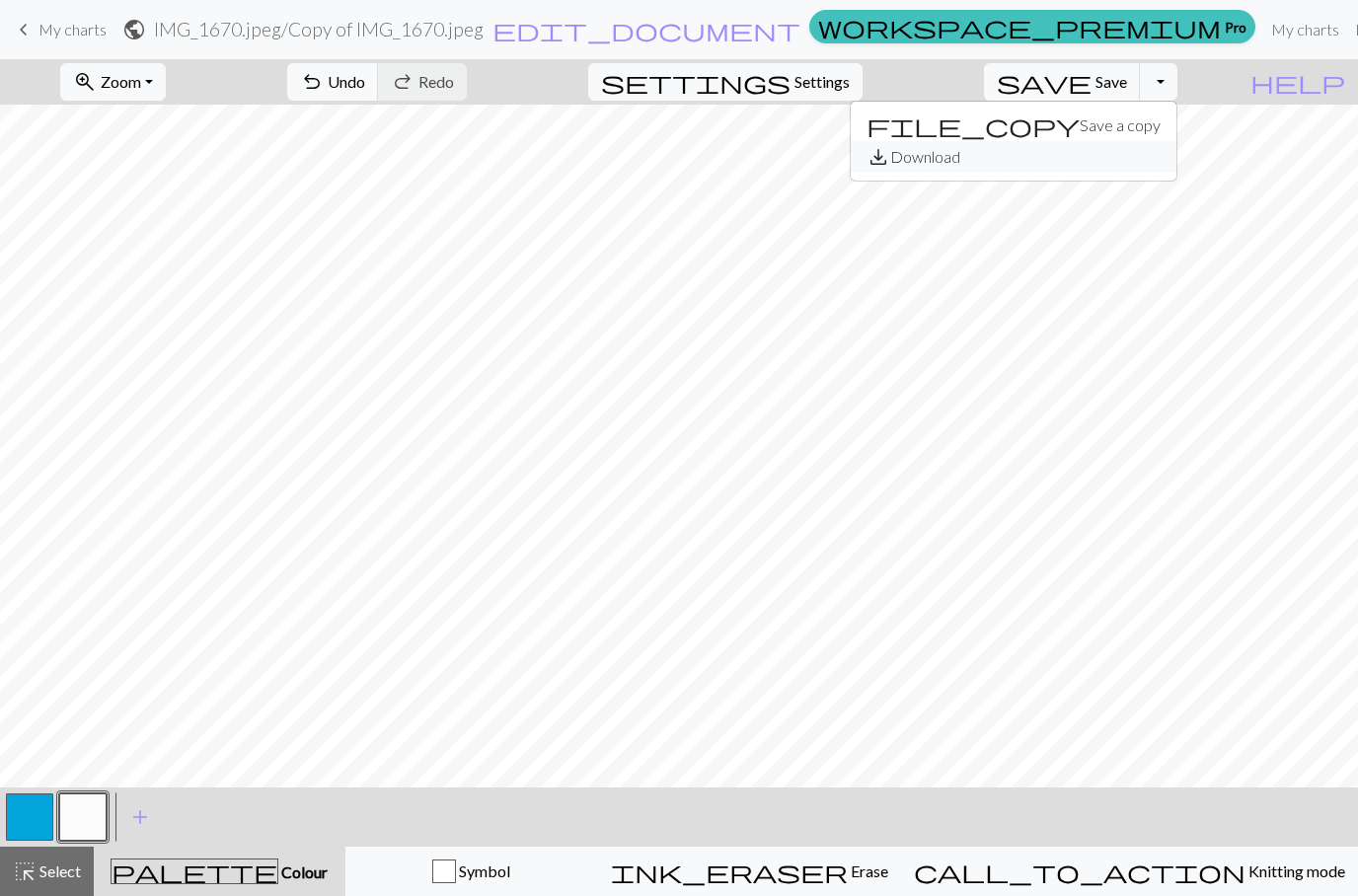
click at [1176, 165] on button "save_alt Download" at bounding box center [1013, 157] width 326 height 32
click at [29, 821] on button "button" at bounding box center [30, 817] width 48 height 48
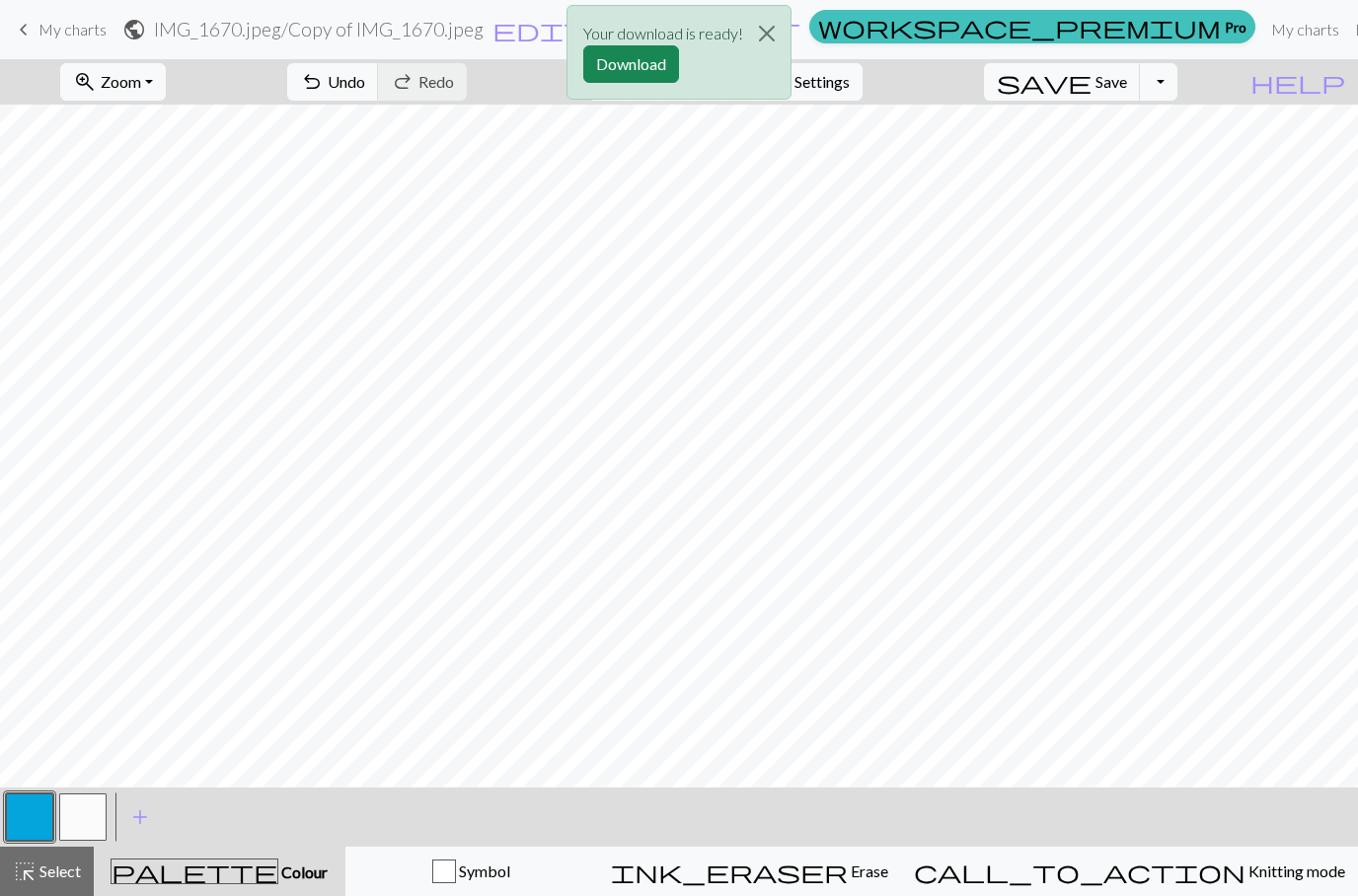
click at [659, 64] on button "Download" at bounding box center [631, 65] width 95 height 38
